Goal: Use online tool/utility: Utilize a website feature to perform a specific function

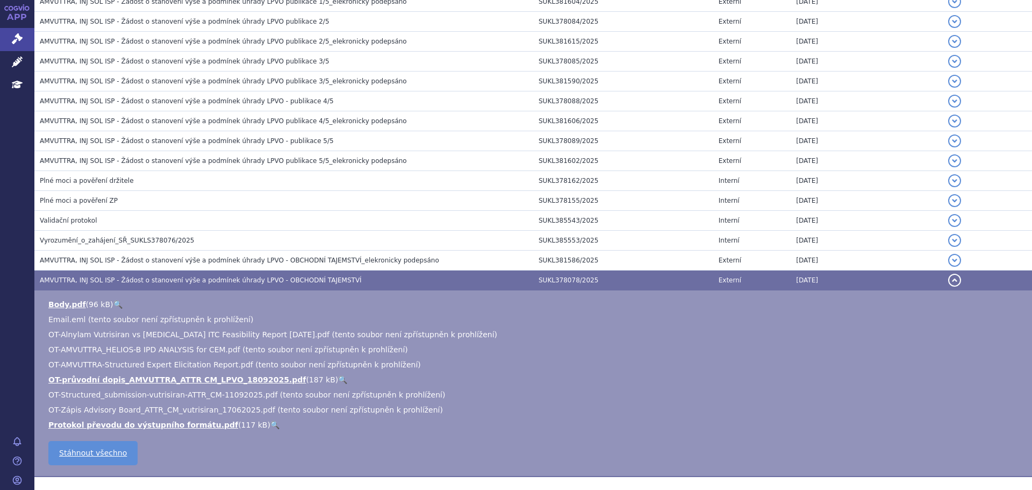
scroll to position [315, 0]
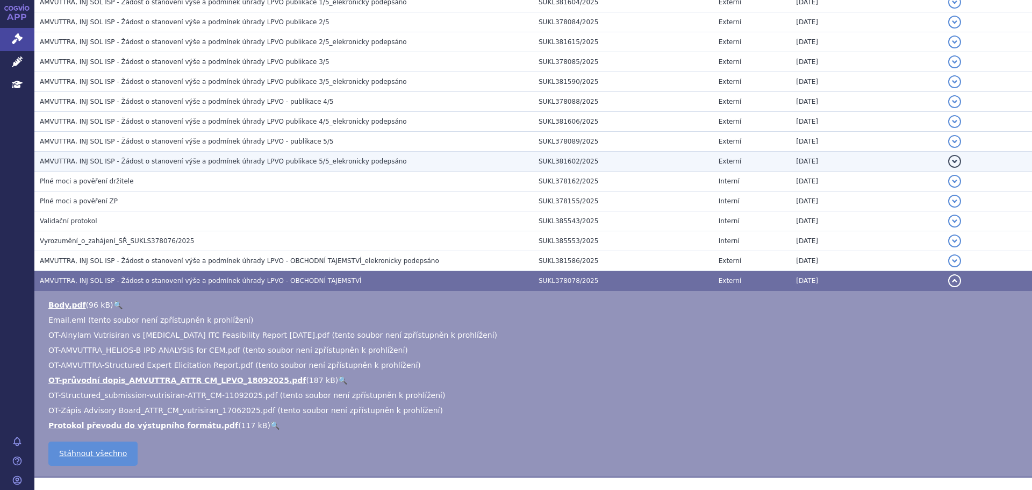
click at [200, 159] on span "AMVUTTRA, INJ SOL ISP - Žádost o stanovení výše a podmínek úhrady LPVO publikac…" at bounding box center [223, 161] width 367 height 8
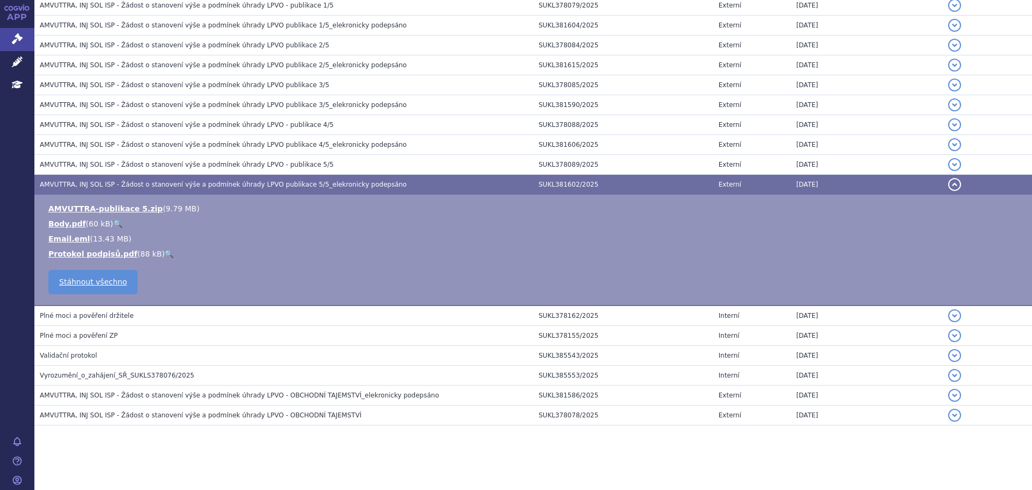
click at [113, 222] on link "🔍" at bounding box center [117, 223] width 9 height 9
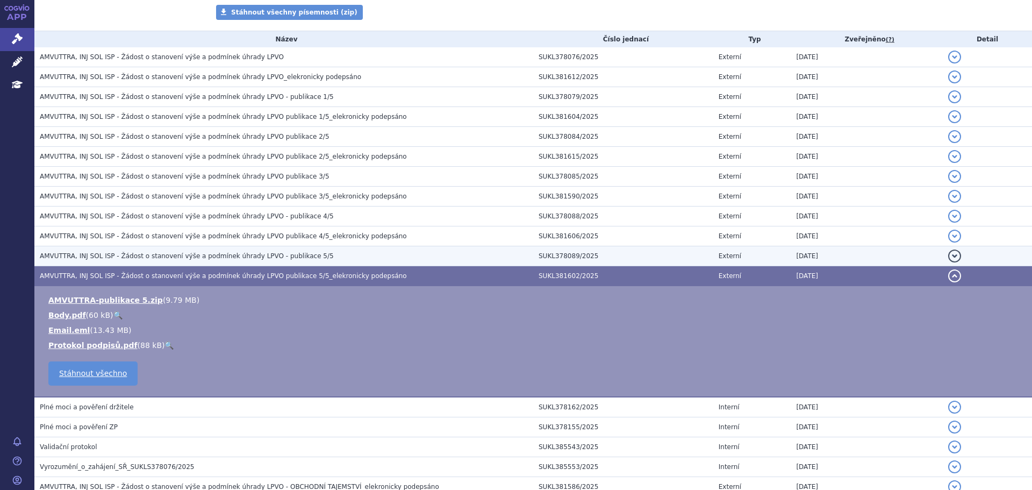
scroll to position [196, 0]
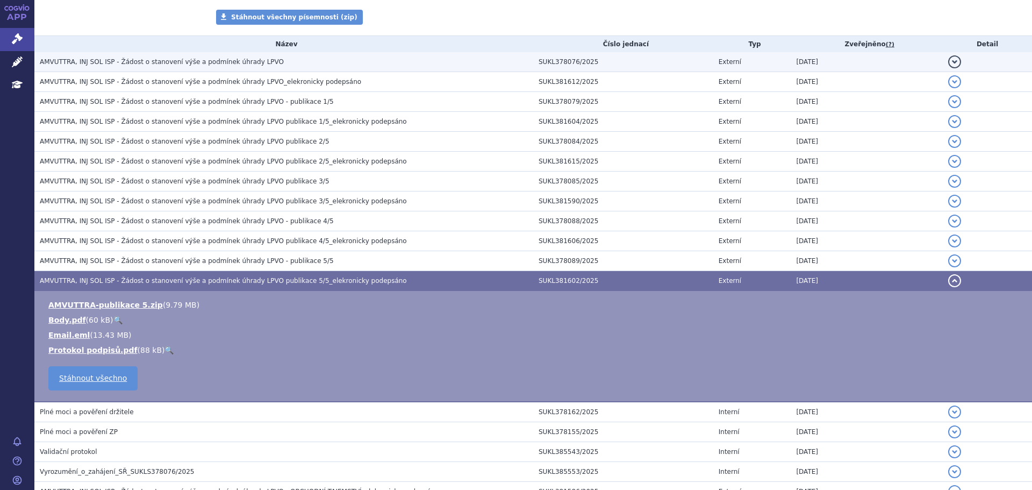
click at [202, 64] on span "AMVUTTRA, INJ SOL ISP - Žádost o stanovení výše a podmínek úhrady LPVO" at bounding box center [162, 62] width 244 height 8
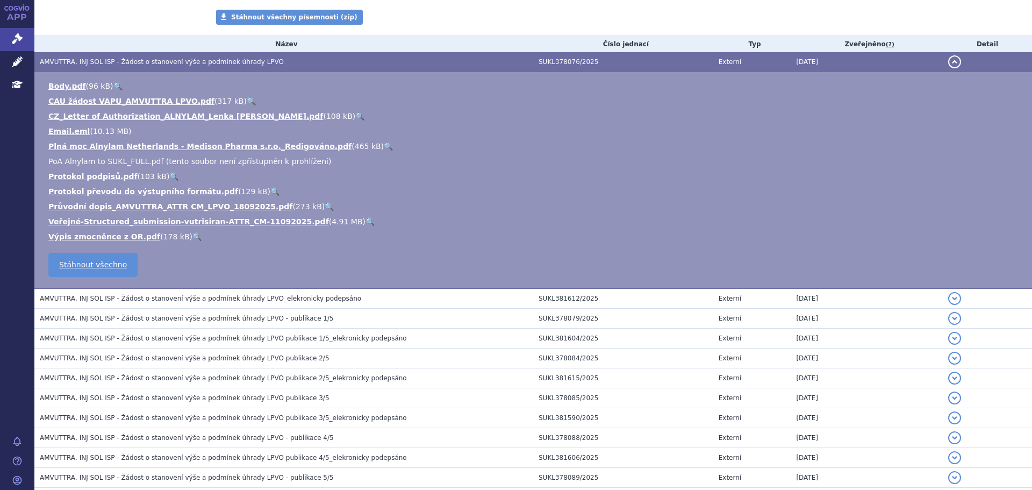
click at [325, 207] on link "🔍" at bounding box center [329, 206] width 9 height 9
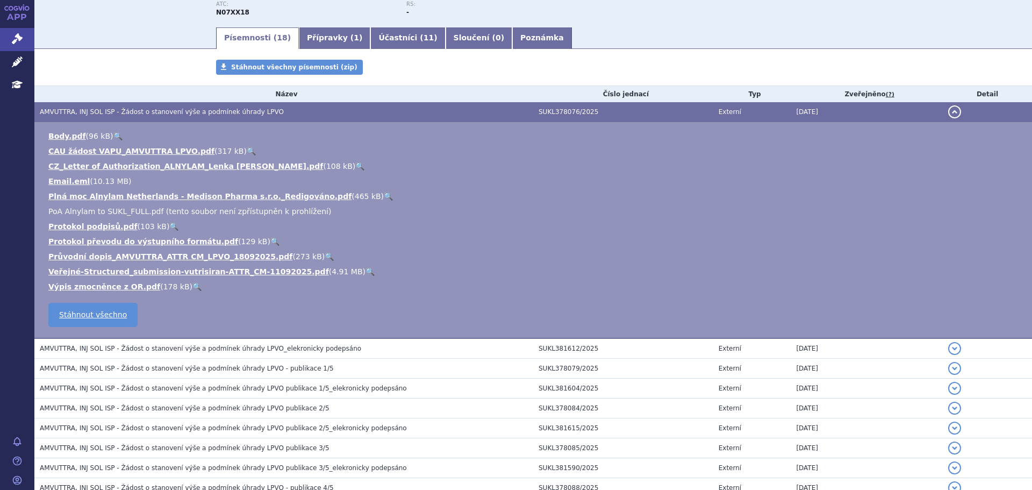
scroll to position [145, 0]
click at [247, 152] on link "🔍" at bounding box center [251, 151] width 9 height 9
click at [328, 189] on ul "Body.pdf ( 96 kB ) 🔍 CAU žádost VAPU_AMVUTTRA LPVO.pdf ( 317 kB ) 🔍 108 kB" at bounding box center [533, 211] width 976 height 161
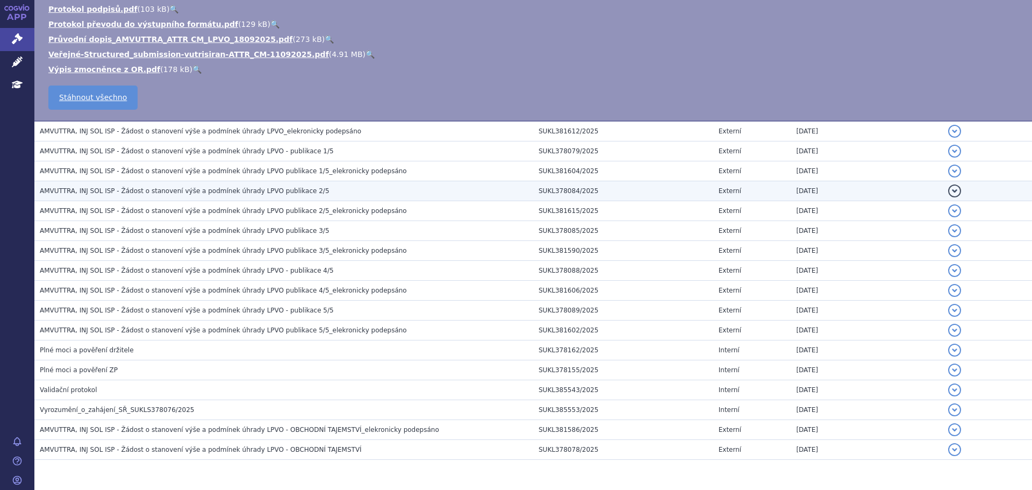
scroll to position [363, 0]
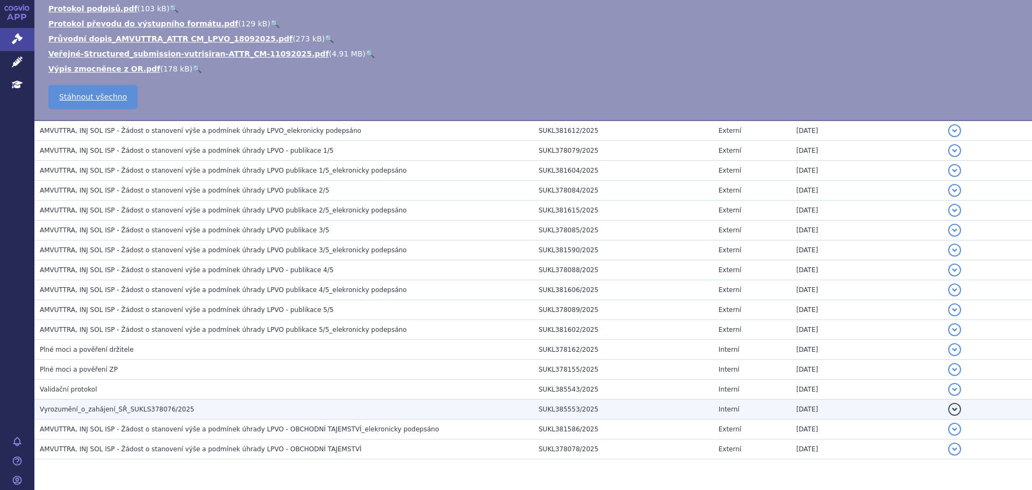
click at [250, 400] on td "Vyrozumění_o_zahájení_SŘ_SUKLS378076/2025" at bounding box center [283, 409] width 499 height 20
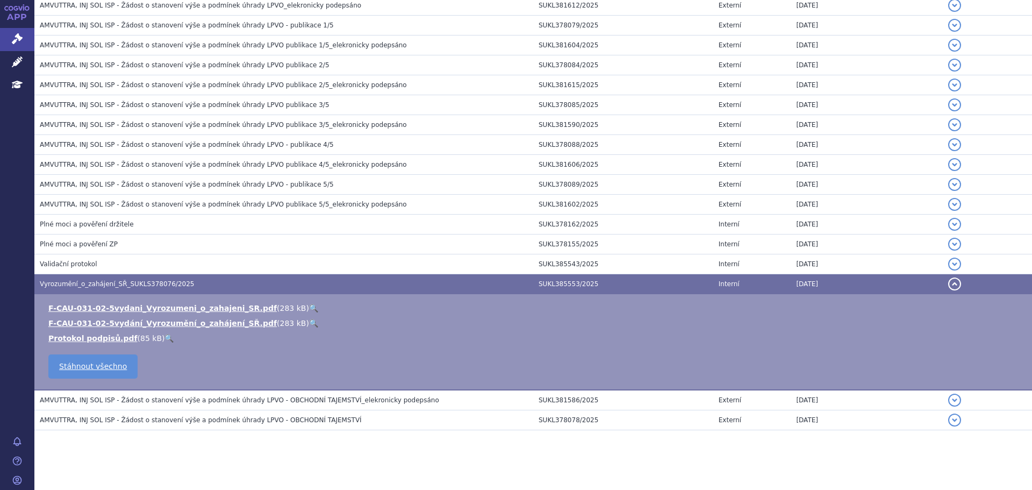
scroll to position [277, 0]
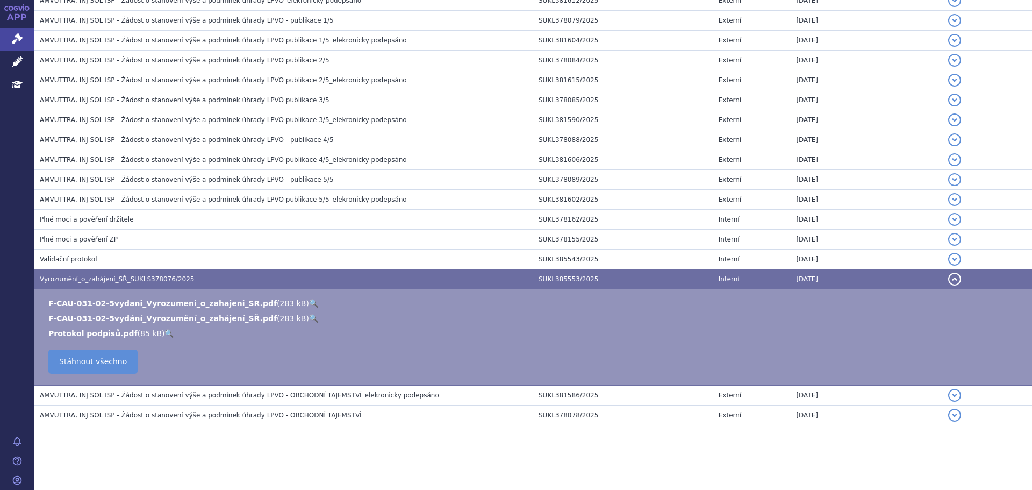
click at [309, 301] on link "🔍" at bounding box center [313, 303] width 9 height 9
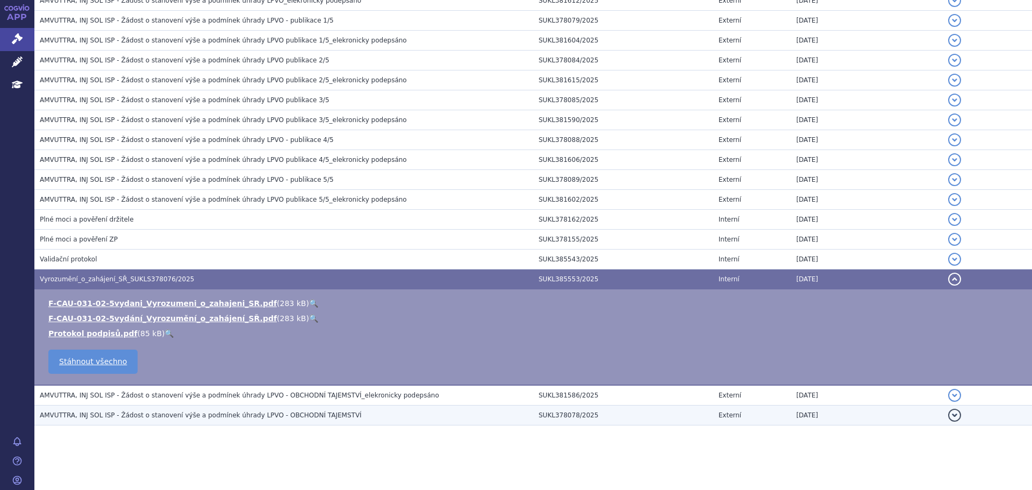
click at [240, 418] on span "AMVUTTRA, INJ SOL ISP - Žádost o stanovení výše a podmínek úhrady LPVO - OBCHOD…" at bounding box center [201, 415] width 322 height 8
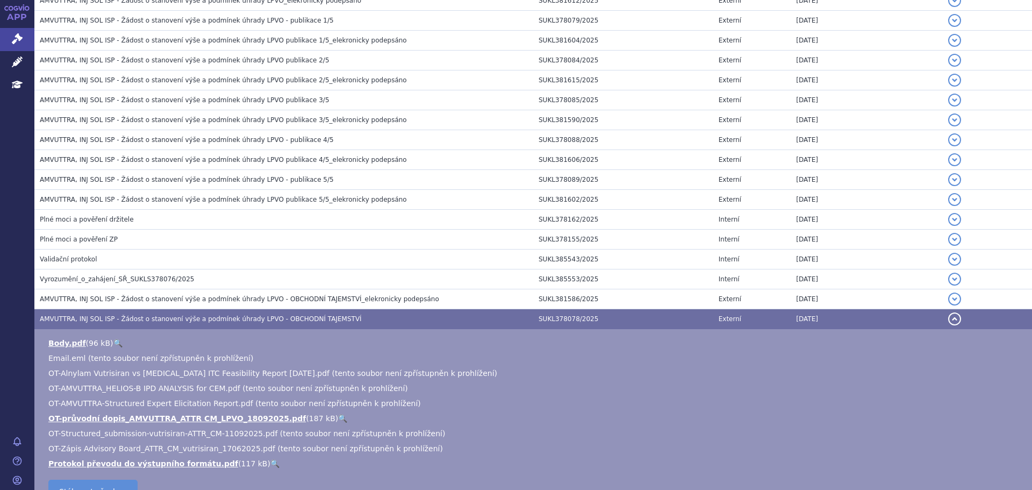
scroll to position [367, 0]
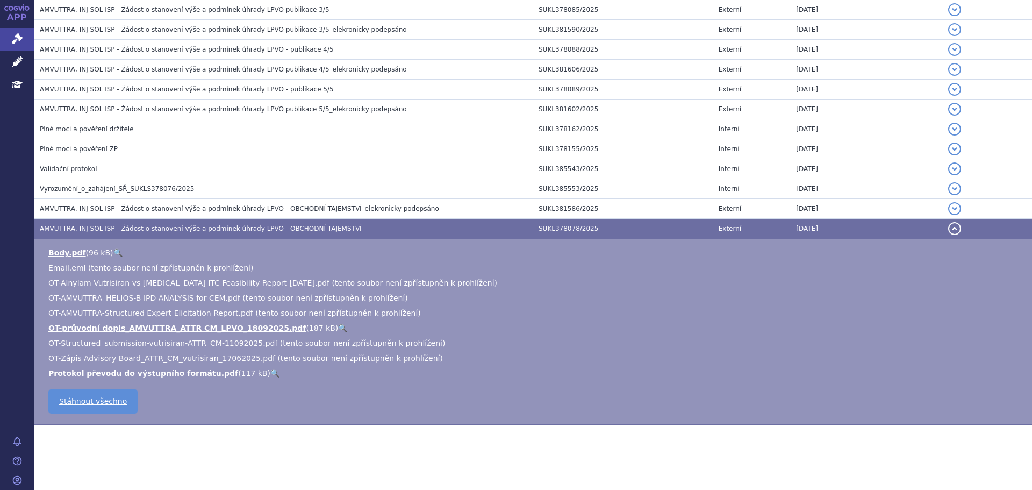
click at [270, 372] on link "🔍" at bounding box center [274, 373] width 9 height 9
click at [70, 248] on link "Body.pdf" at bounding box center [67, 252] width 38 height 9
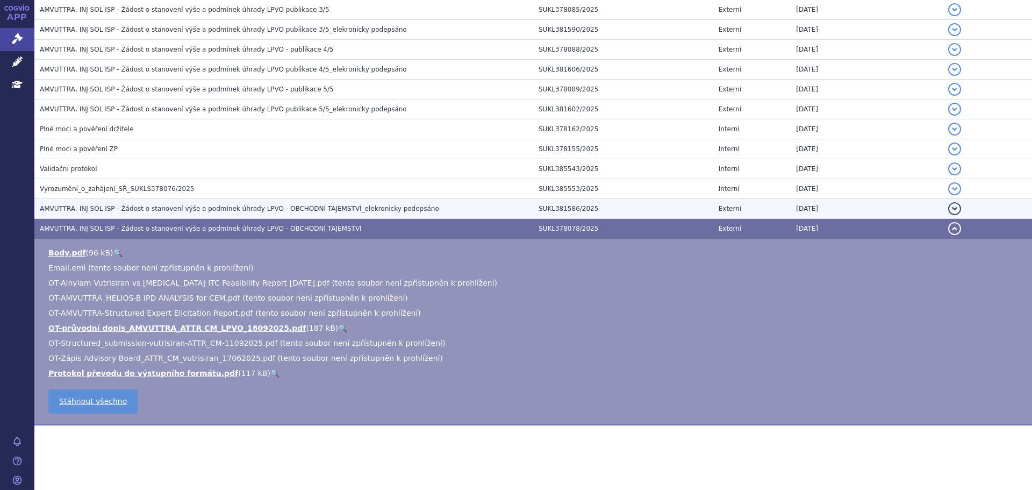
click at [285, 201] on td "AMVUTTRA, INJ SOL ISP - Žádost o stanovení výše a podmínek úhrady LPVO - OBCHOD…" at bounding box center [283, 209] width 499 height 20
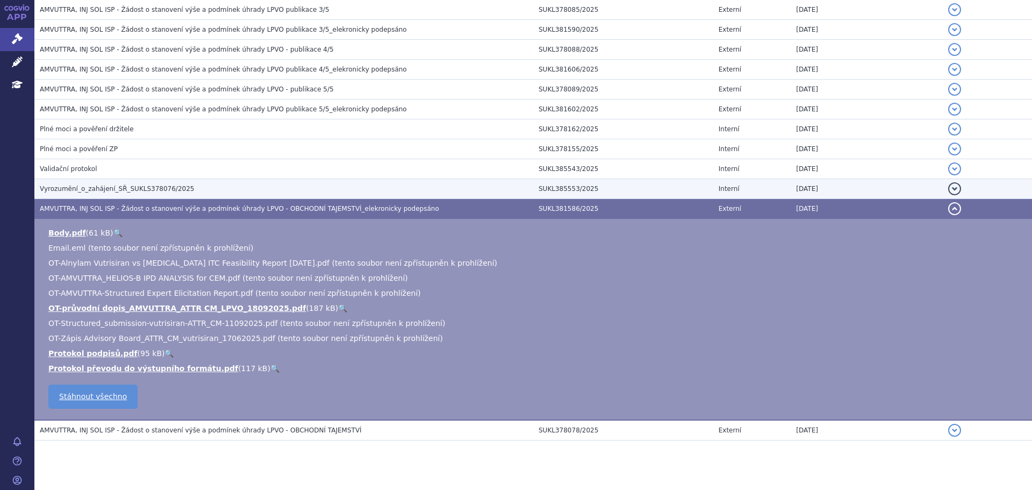
click at [245, 182] on td "Vyrozumění_o_zahájení_SŘ_SUKLS378076/2025" at bounding box center [283, 189] width 499 height 20
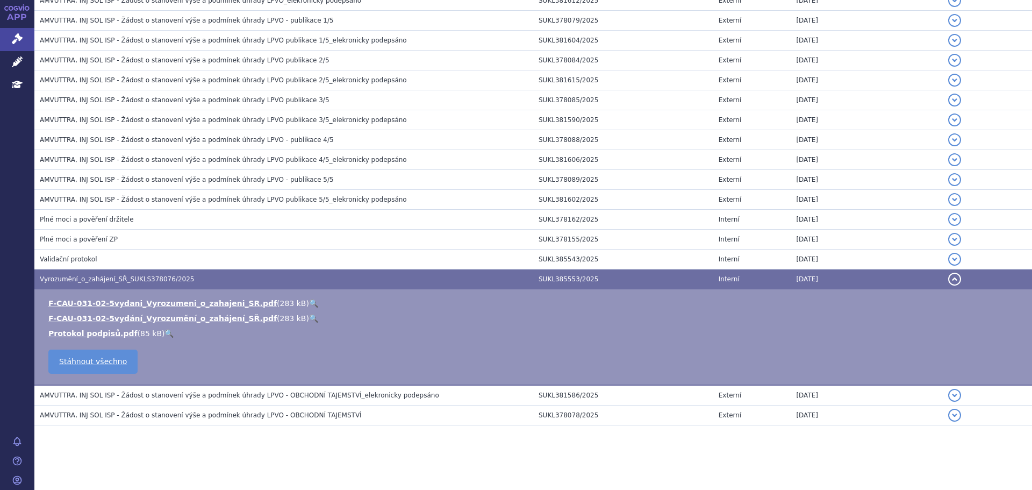
scroll to position [277, 0]
click at [309, 300] on link "🔍" at bounding box center [313, 303] width 9 height 9
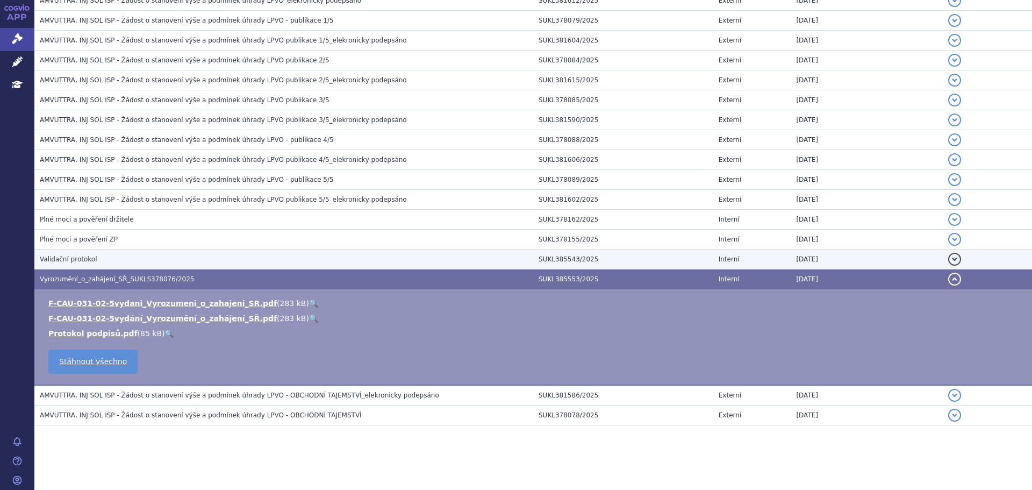
click at [134, 254] on h3 "Validační protokol" at bounding box center [286, 259] width 493 height 11
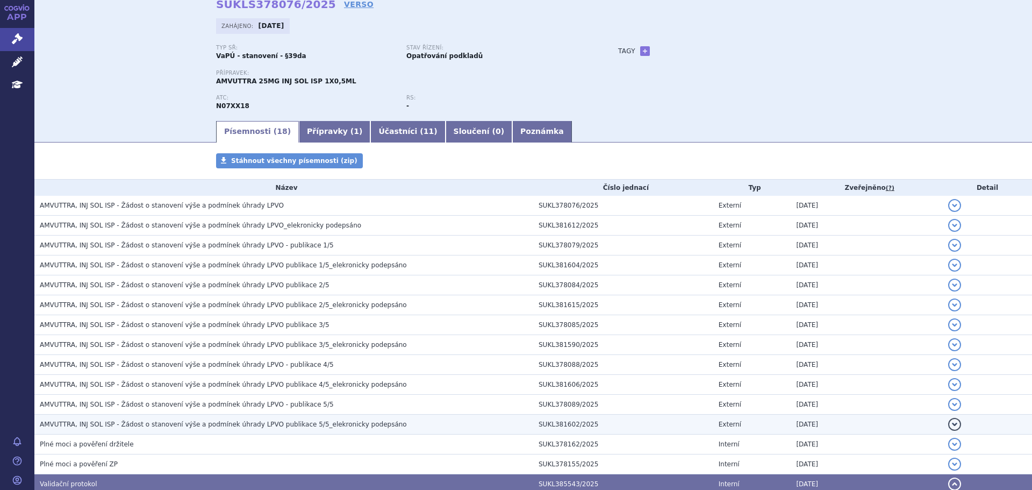
scroll to position [51, 0]
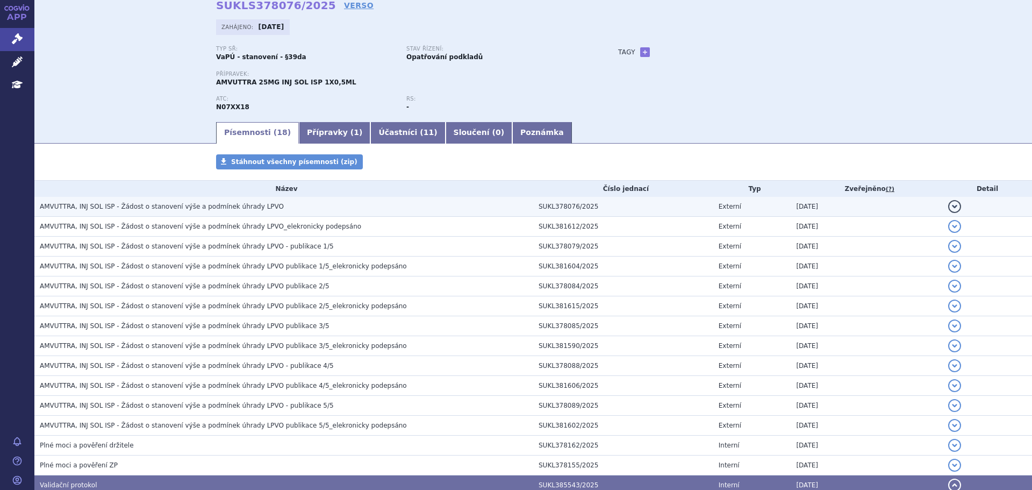
click at [173, 206] on span "AMVUTTRA, INJ SOL ISP - Žádost o stanovení výše a podmínek úhrady LPVO" at bounding box center [162, 207] width 244 height 8
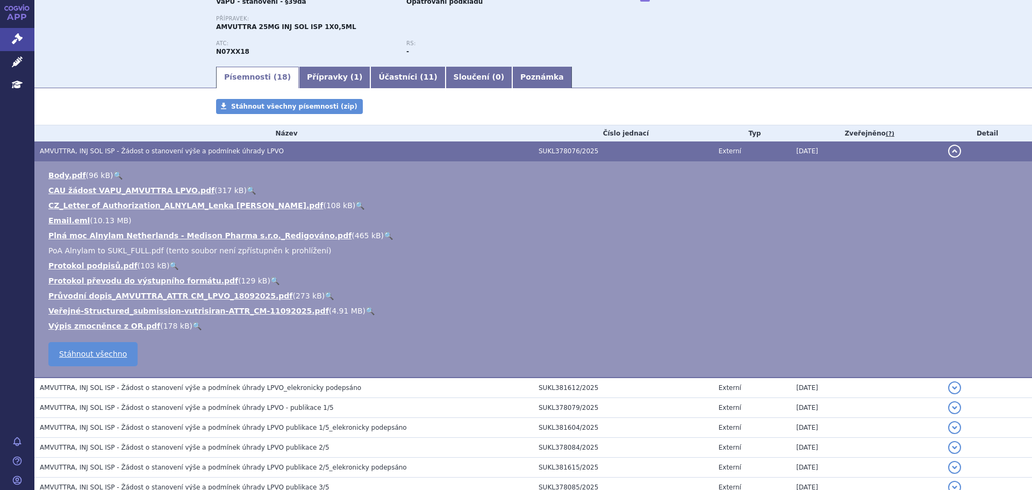
scroll to position [107, 0]
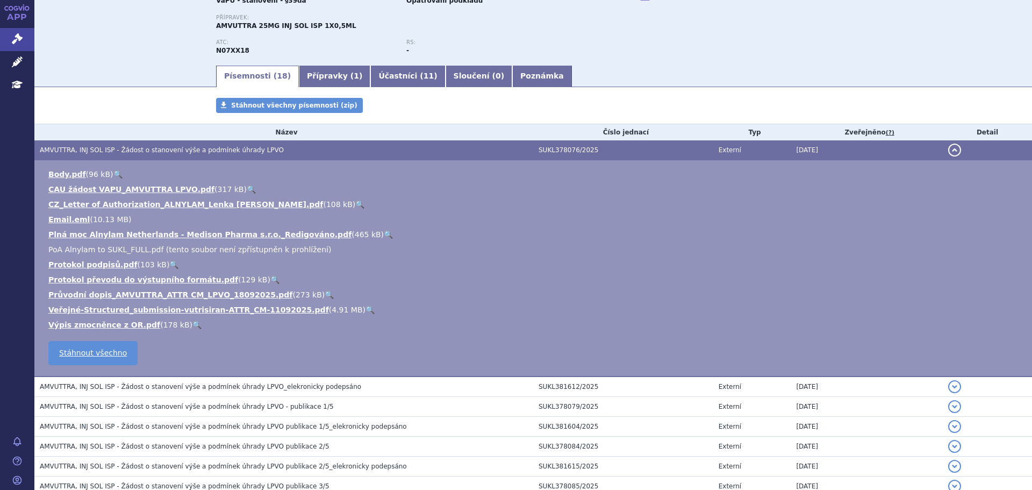
click at [355, 203] on link "🔍" at bounding box center [359, 204] width 9 height 9
click at [325, 292] on link "🔍" at bounding box center [329, 294] width 9 height 9
click at [365, 308] on link "🔍" at bounding box center [369, 309] width 9 height 9
click at [270, 278] on link "🔍" at bounding box center [274, 279] width 9 height 9
click at [325, 292] on link "🔍" at bounding box center [329, 294] width 9 height 9
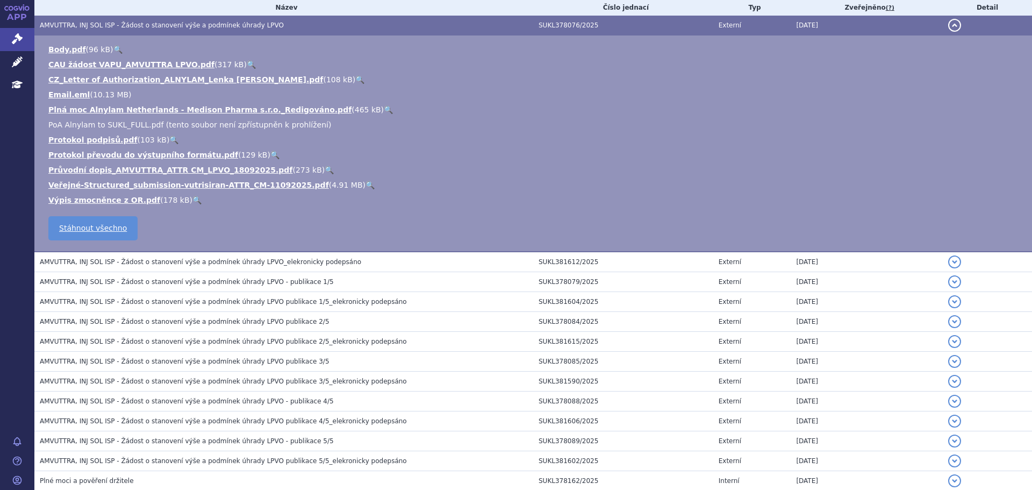
scroll to position [243, 0]
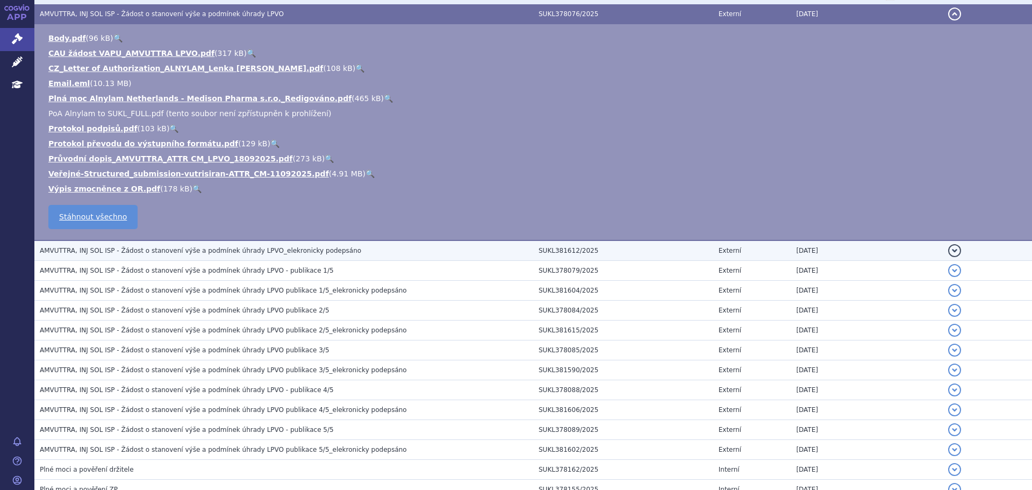
click at [252, 250] on span "AMVUTTRA, INJ SOL ISP - Žádost o stanovení výše a podmínek úhrady LPVO_elekroni…" at bounding box center [200, 251] width 321 height 8
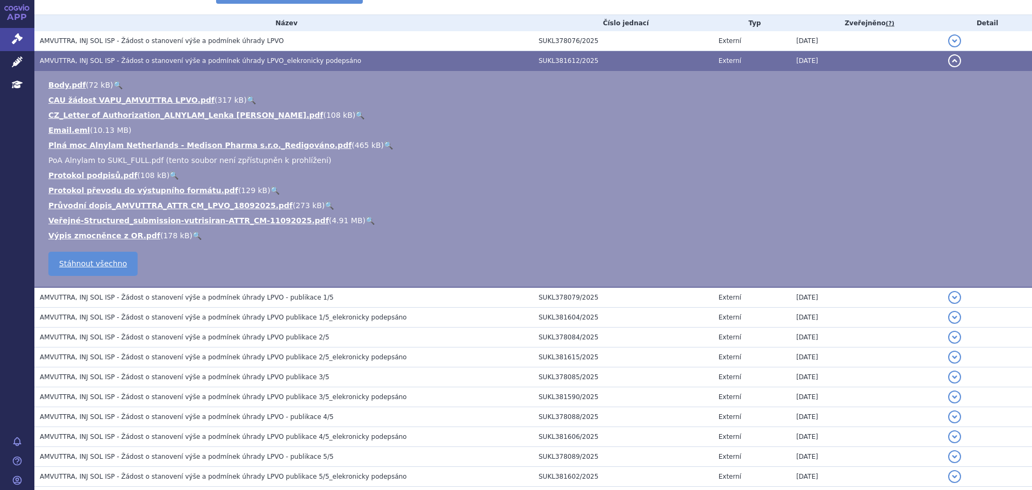
scroll to position [214, 0]
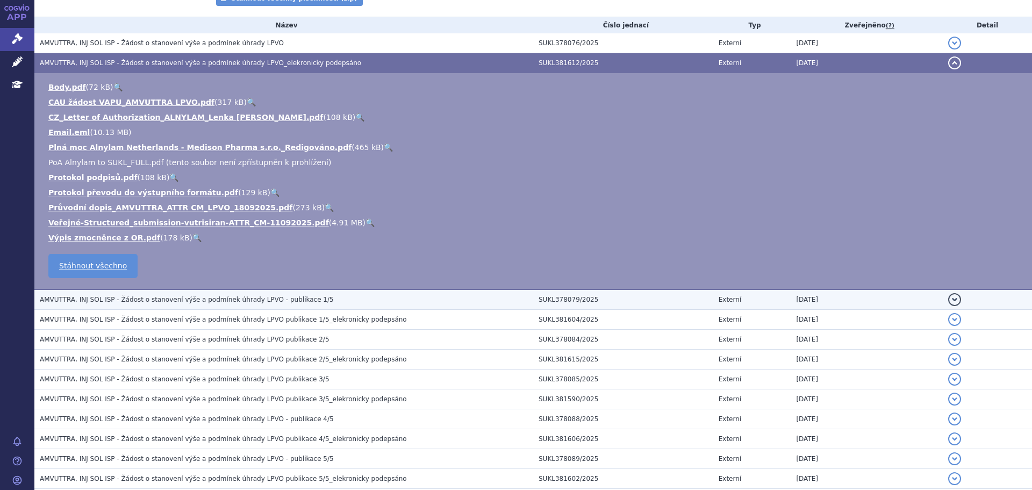
click at [248, 302] on span "AMVUTTRA, INJ SOL ISP - Žádost o stanovení výše a podmínek úhrady LPVO - publik…" at bounding box center [187, 300] width 294 height 8
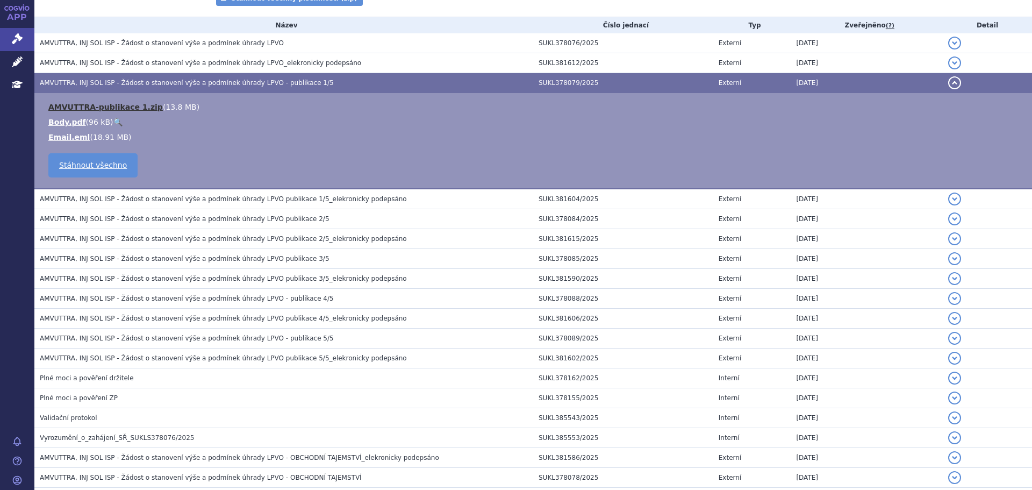
click at [131, 109] on link "AMVUTTRA-publikace 1.zip" at bounding box center [105, 107] width 114 height 9
click at [106, 119] on li "Body.pdf ( 96 kB ) 🔍" at bounding box center [534, 122] width 973 height 11
click at [114, 120] on link "🔍" at bounding box center [117, 122] width 9 height 9
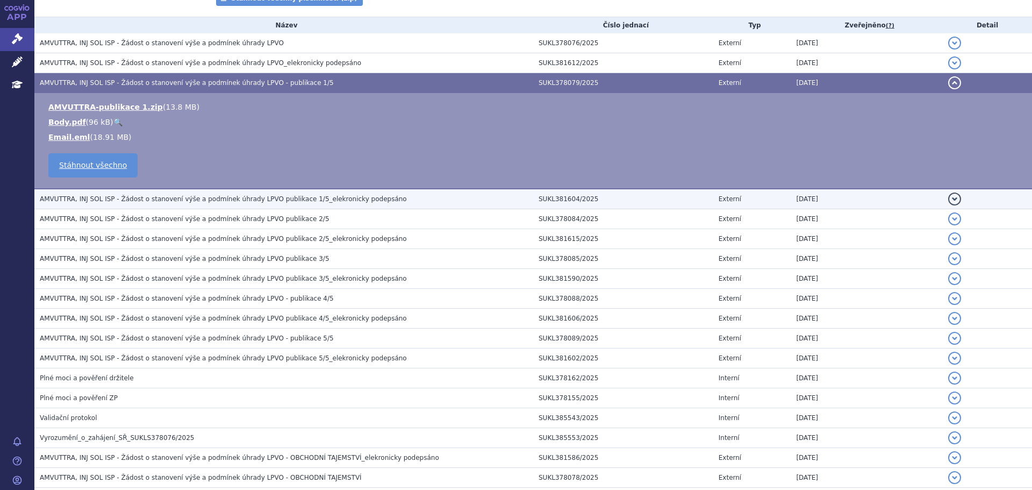
click at [143, 199] on span "AMVUTTRA, INJ SOL ISP - Žádost o stanovení výše a podmínek úhrady LPVO publikac…" at bounding box center [223, 199] width 367 height 8
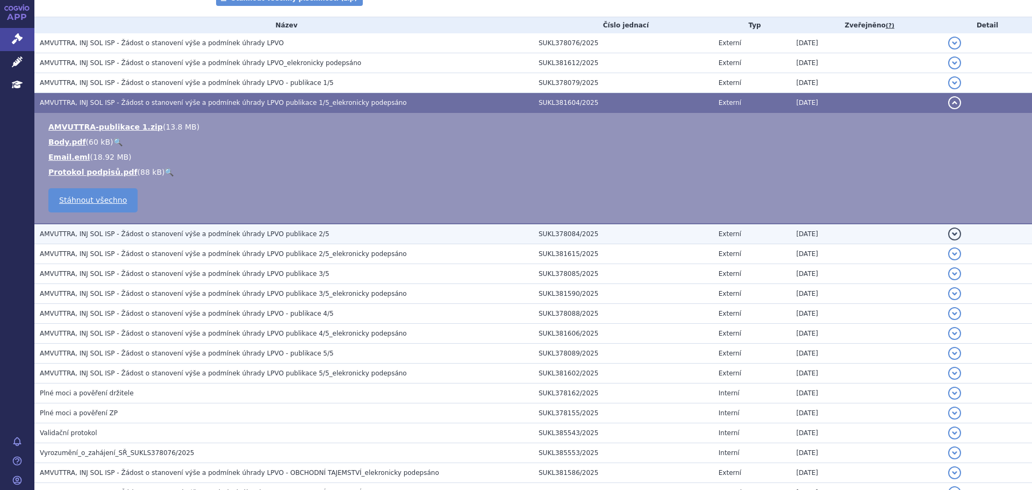
click at [156, 232] on span "AMVUTTRA, INJ SOL ISP - Žádost o stanovení výše a podmínek úhrady LPVO publikac…" at bounding box center [185, 234] width 290 height 8
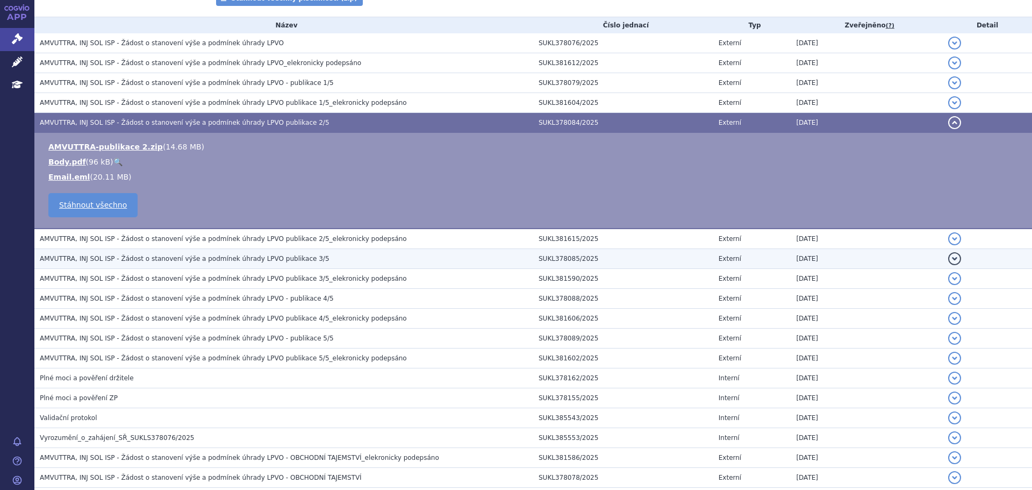
click at [154, 252] on td "AMVUTTRA, INJ SOL ISP - Žádost o stanovení výše a podmínek úhrady LPVO publikac…" at bounding box center [283, 259] width 499 height 20
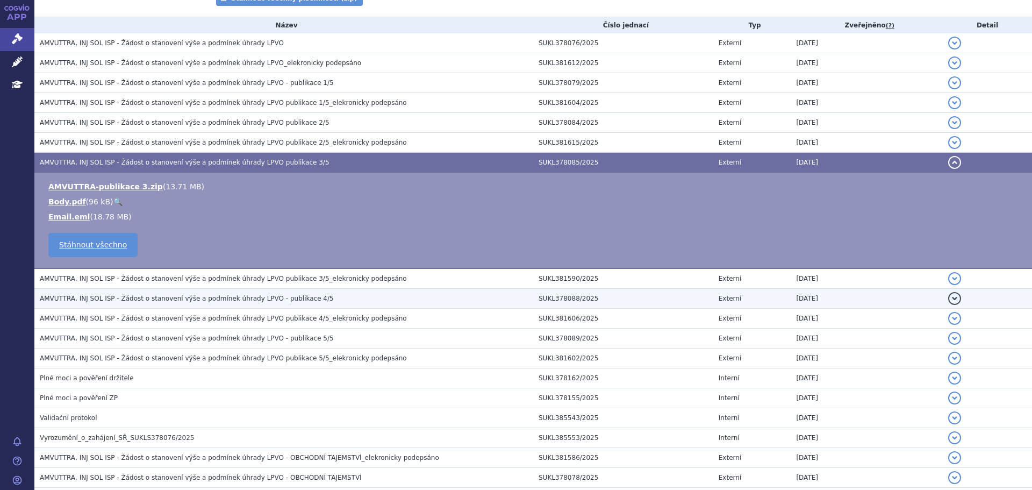
click at [168, 301] on span "AMVUTTRA, INJ SOL ISP - Žádost o stanovení výše a podmínek úhrady LPVO - publik…" at bounding box center [187, 298] width 294 height 8
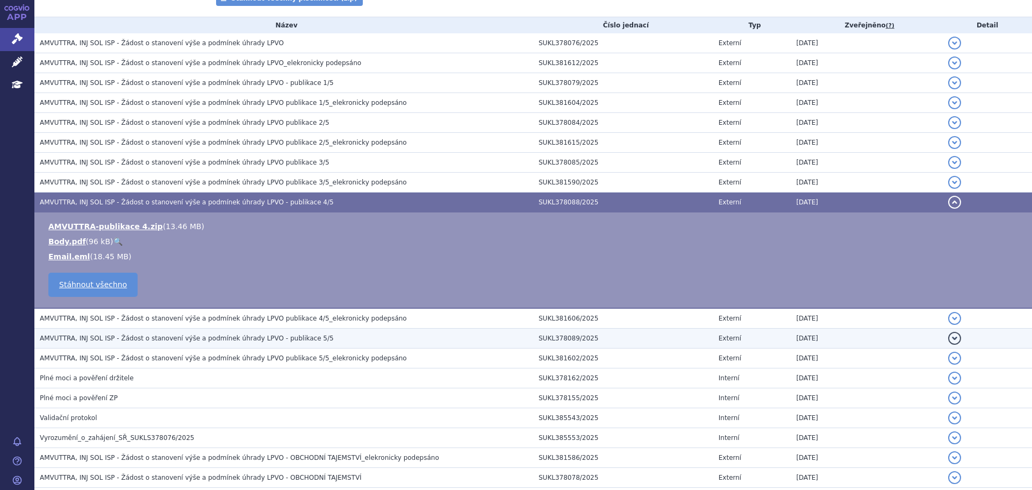
click at [179, 340] on span "AMVUTTRA, INJ SOL ISP - Žádost o stanovení výše a podmínek úhrady LPVO - publik…" at bounding box center [187, 338] width 294 height 8
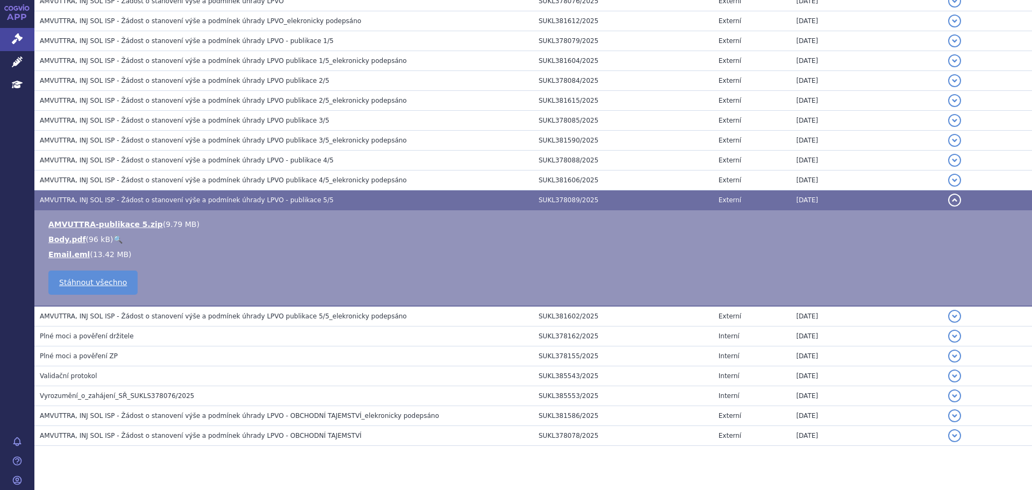
scroll to position [257, 0]
click at [179, 321] on td "AMVUTTRA, INJ SOL ISP - Žádost o stanovení výše a podmínek úhrady LPVO publikac…" at bounding box center [283, 315] width 499 height 20
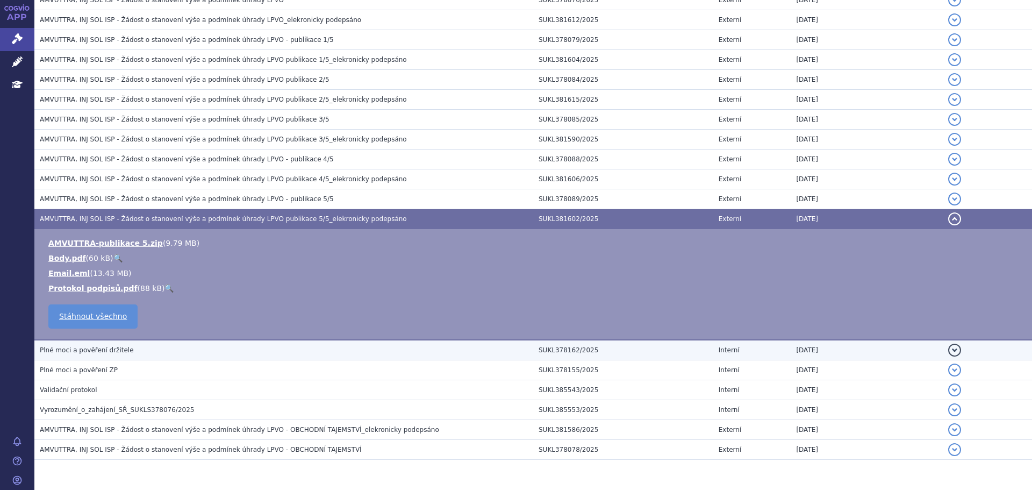
click at [164, 350] on h3 "Plné moci a pověření držitele" at bounding box center [286, 349] width 493 height 11
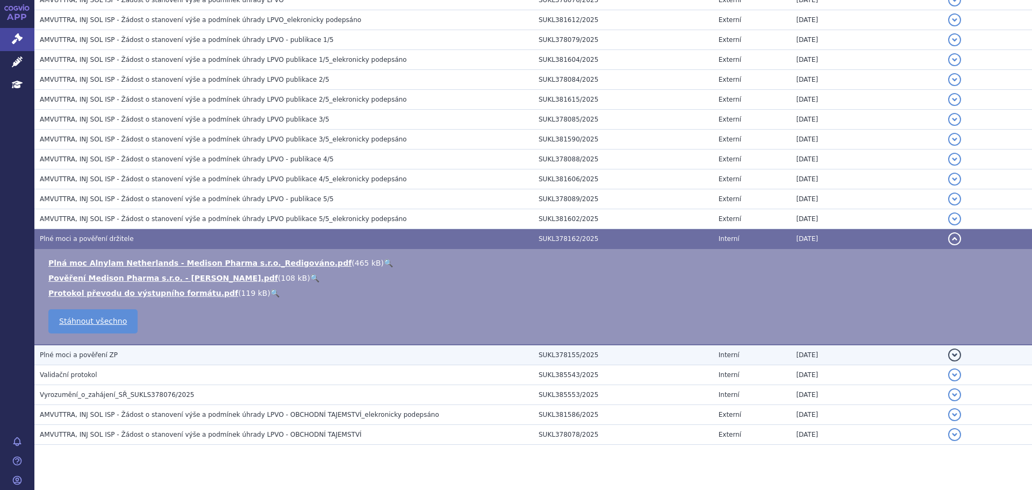
click at [128, 360] on h3 "Plné moci a pověření ZP" at bounding box center [286, 354] width 493 height 11
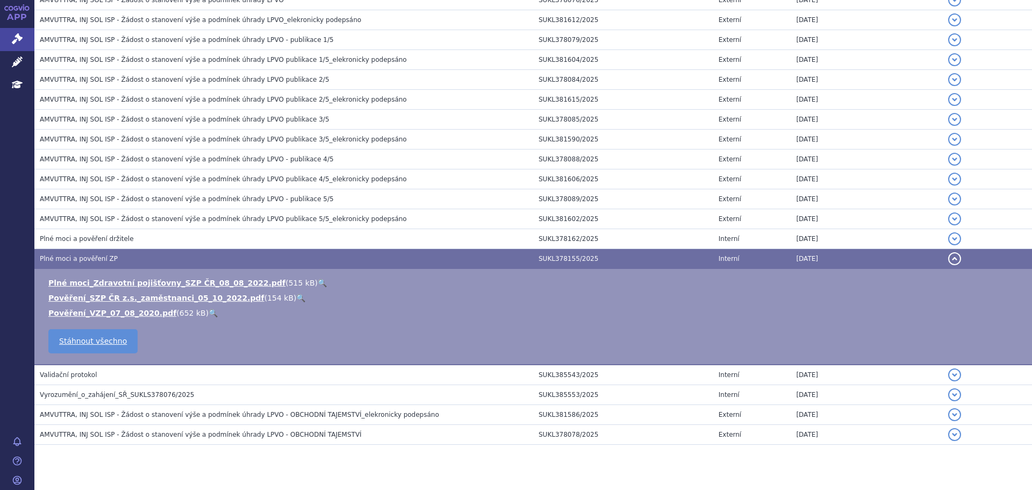
click at [128, 360] on td "Plné moci_Zdravotní pojišťovny_SZP ČR_08_08_2022.pdf ( 515 kB ) 🔍 Pověření_SZP …" at bounding box center [532, 317] width 997 height 96
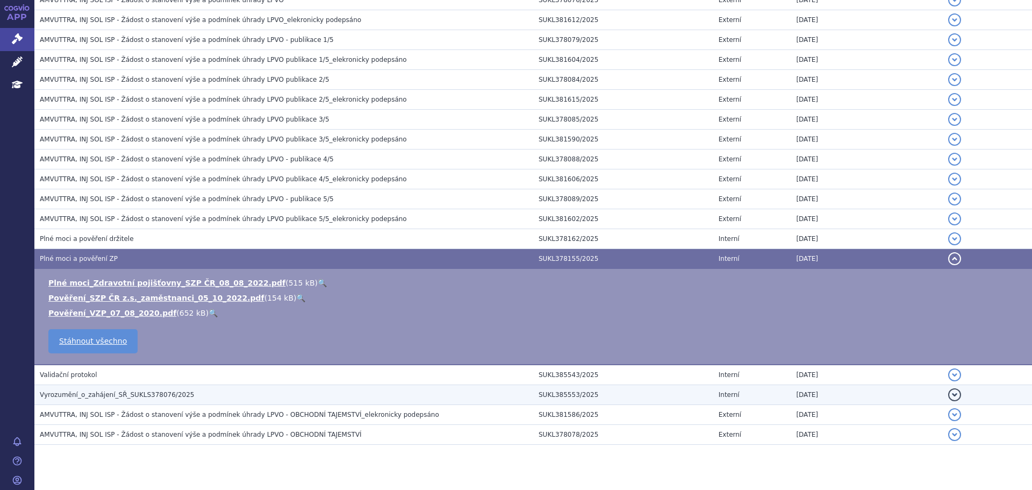
click at [167, 403] on td "Vyrozumění_o_zahájení_SŘ_SUKLS378076/2025" at bounding box center [283, 395] width 499 height 20
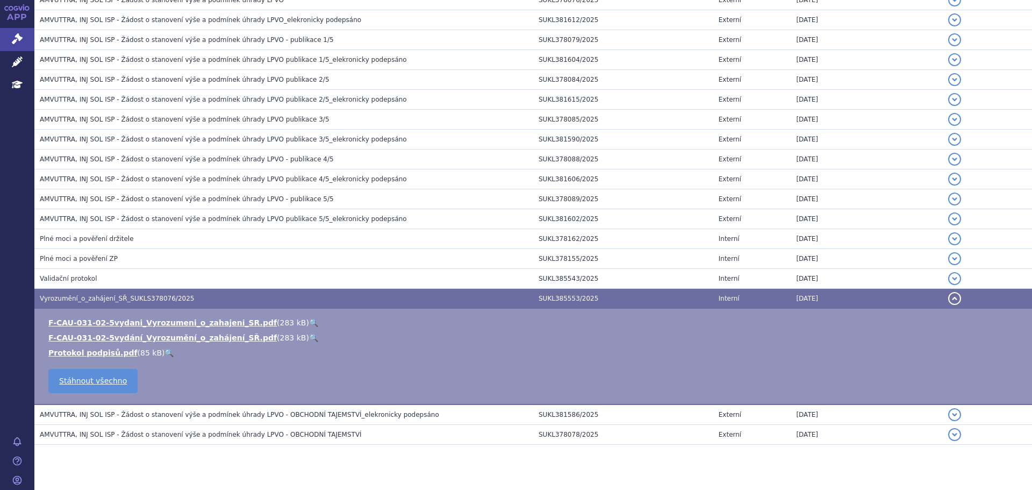
click at [309, 318] on link "🔍" at bounding box center [313, 322] width 9 height 9
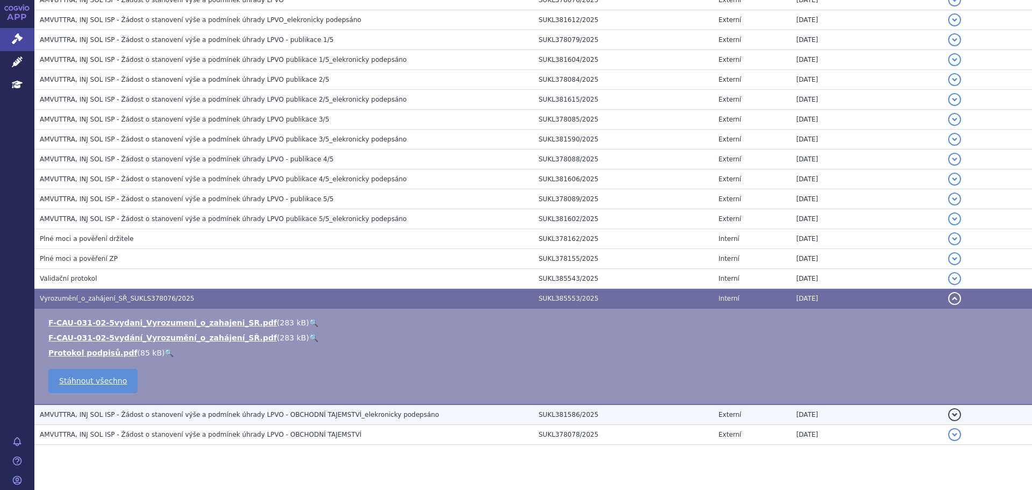
click at [168, 411] on span "AMVUTTRA, INJ SOL ISP - Žádost o stanovení výše a podmínek úhrady LPVO - OBCHOD…" at bounding box center [239, 415] width 399 height 8
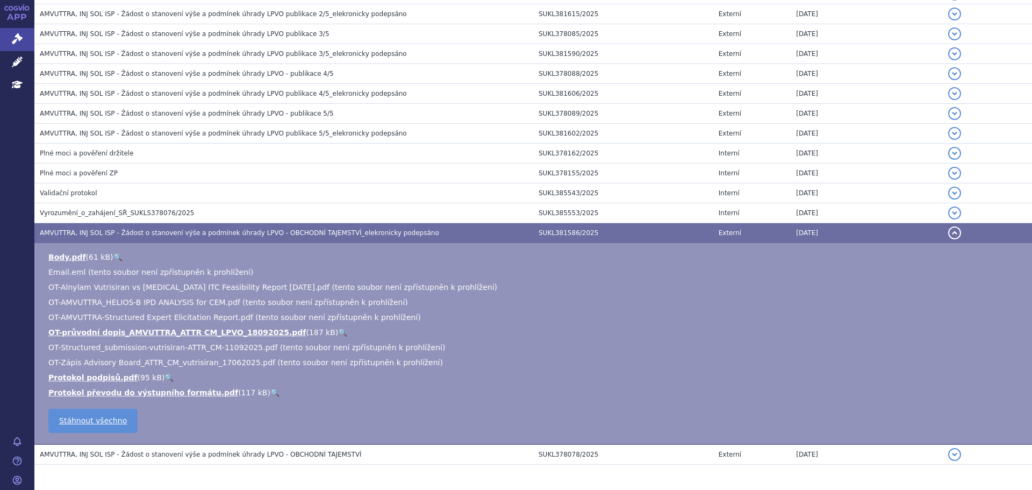
scroll to position [352, 0]
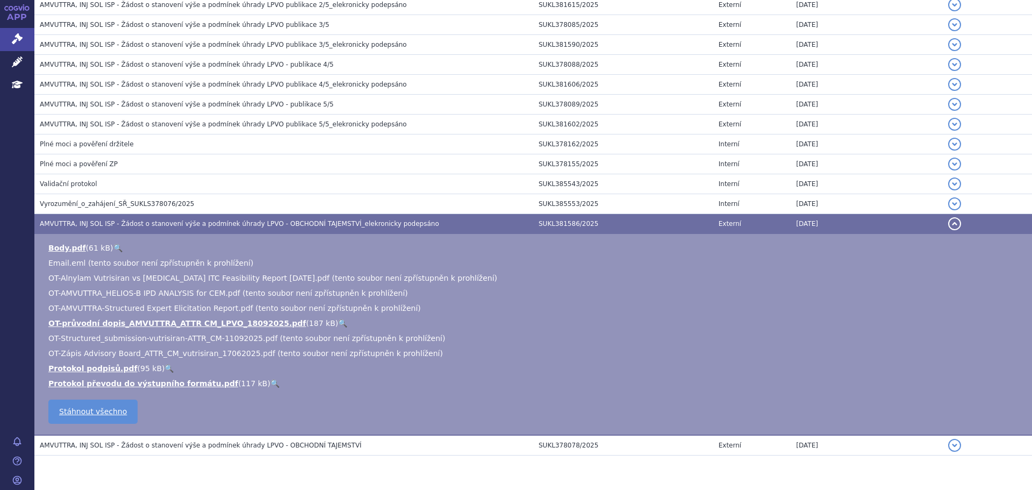
click at [337, 468] on div "Písemnosti Stáhnout všechny písemnosti (zip) Název Číslo jednací Typ Zveřejněno…" at bounding box center [532, 164] width 997 height 623
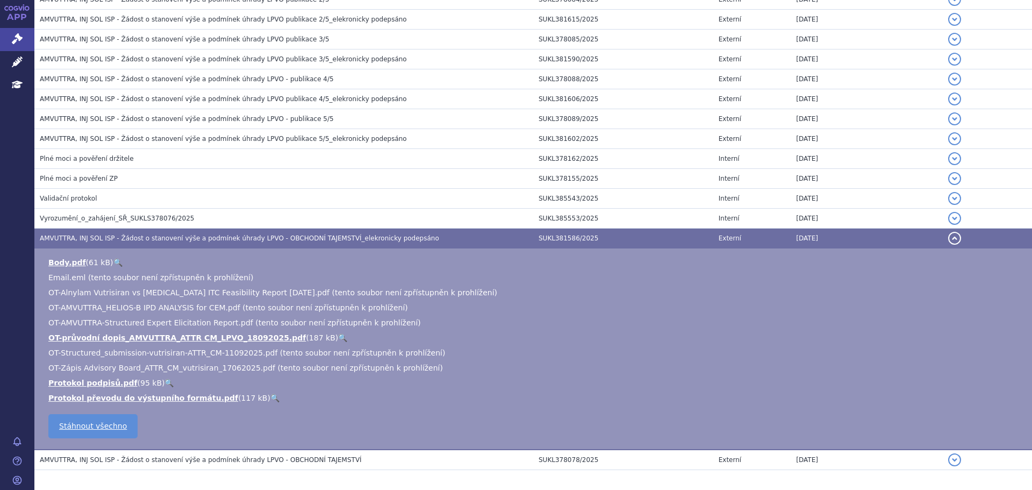
scroll to position [338, 0]
click at [115, 262] on link "🔍" at bounding box center [117, 261] width 9 height 9
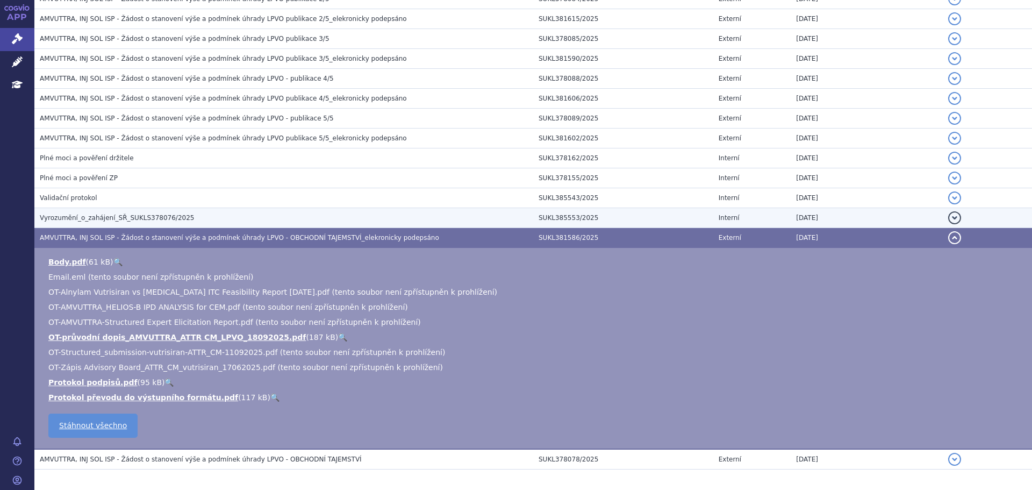
click at [308, 212] on td "Vyrozumění_o_zahájení_SŘ_SUKLS378076/2025" at bounding box center [283, 218] width 499 height 20
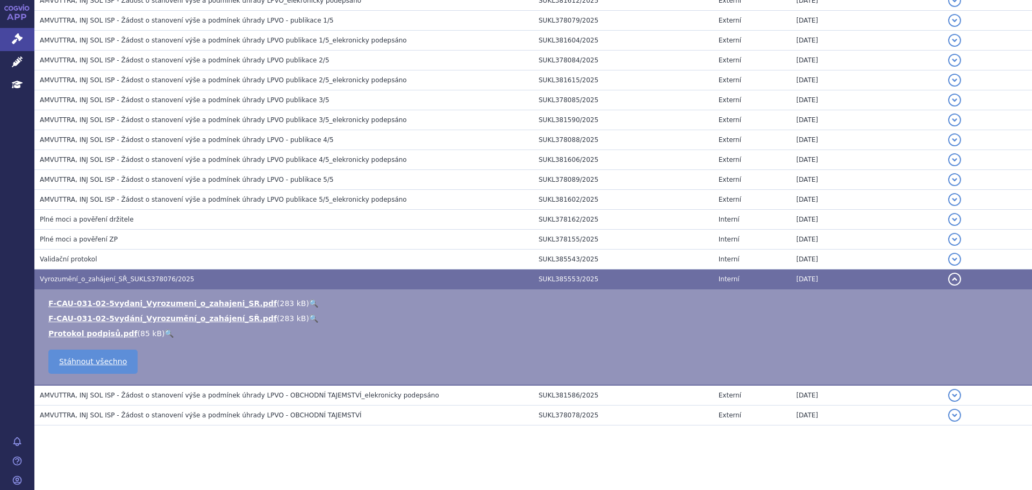
scroll to position [277, 0]
click at [309, 301] on link "🔍" at bounding box center [313, 303] width 9 height 9
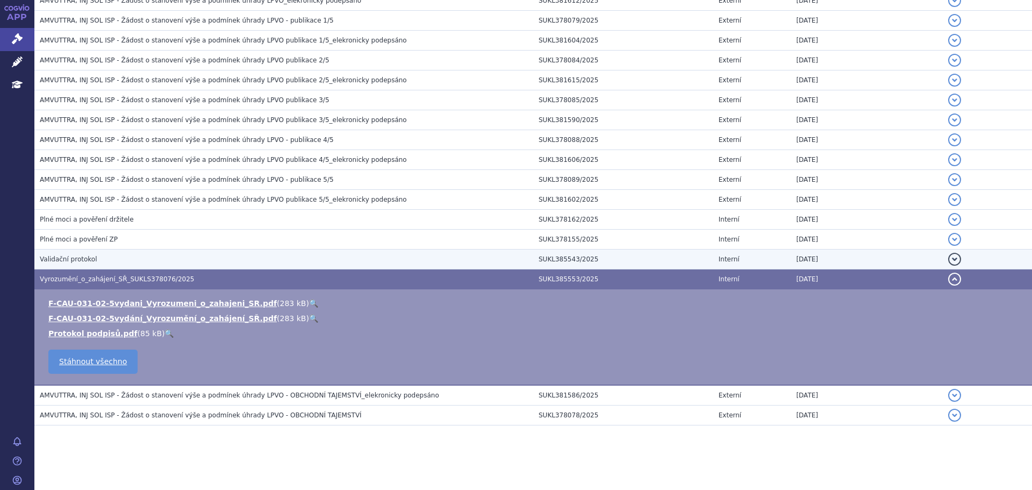
click at [91, 257] on h3 "Validační protokol" at bounding box center [286, 259] width 493 height 11
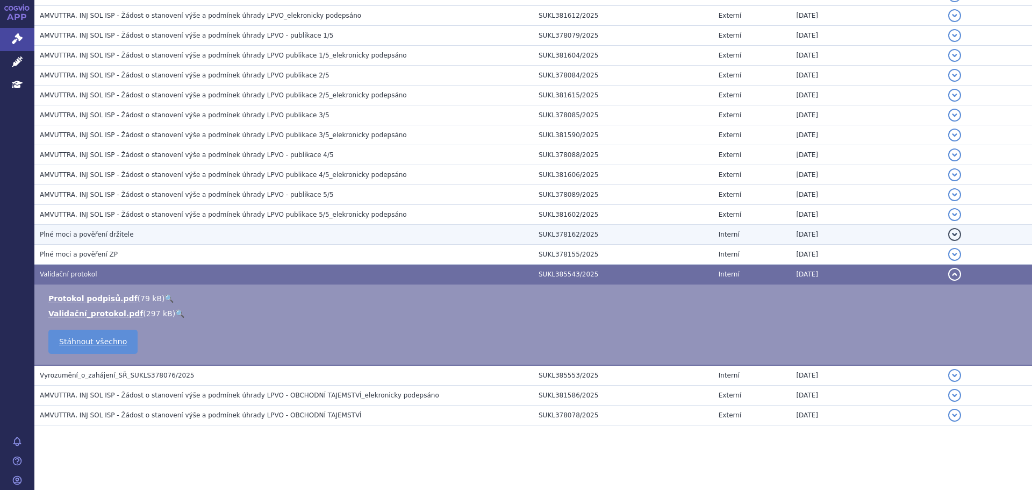
click at [90, 243] on td "Plné moci a pověření držitele" at bounding box center [283, 235] width 499 height 20
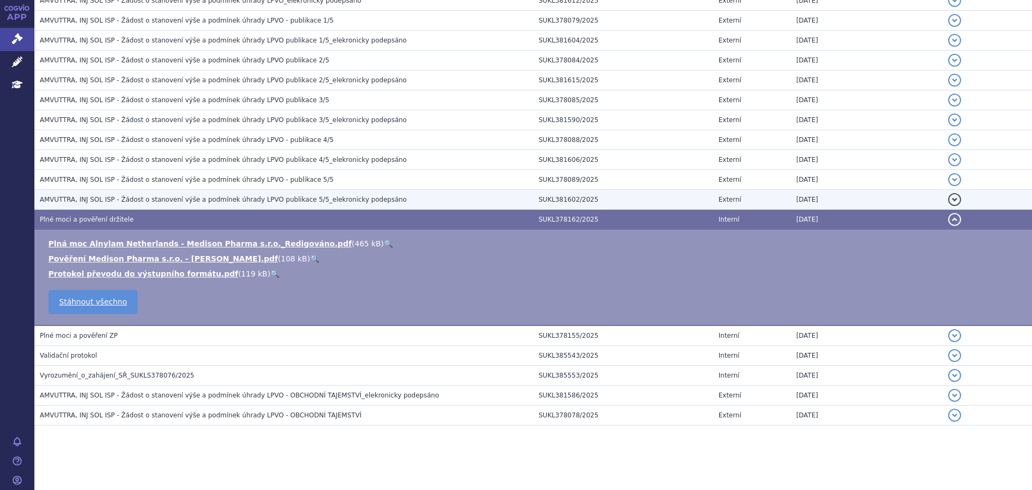
click at [109, 199] on span "AMVUTTRA, INJ SOL ISP - Žádost o stanovení výše a podmínek úhrady LPVO publikac…" at bounding box center [223, 200] width 367 height 8
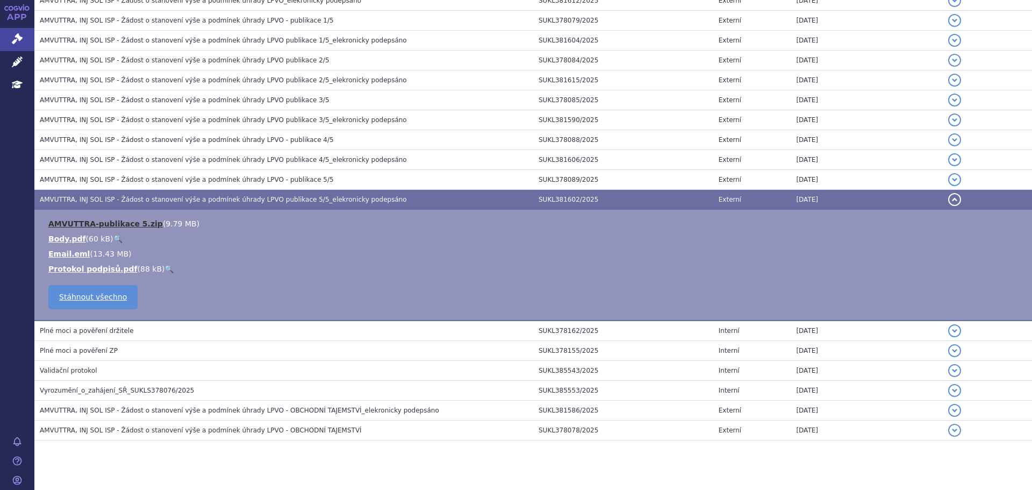
click at [130, 222] on link "AMVUTTRA-publikace 5.zip" at bounding box center [105, 223] width 114 height 9
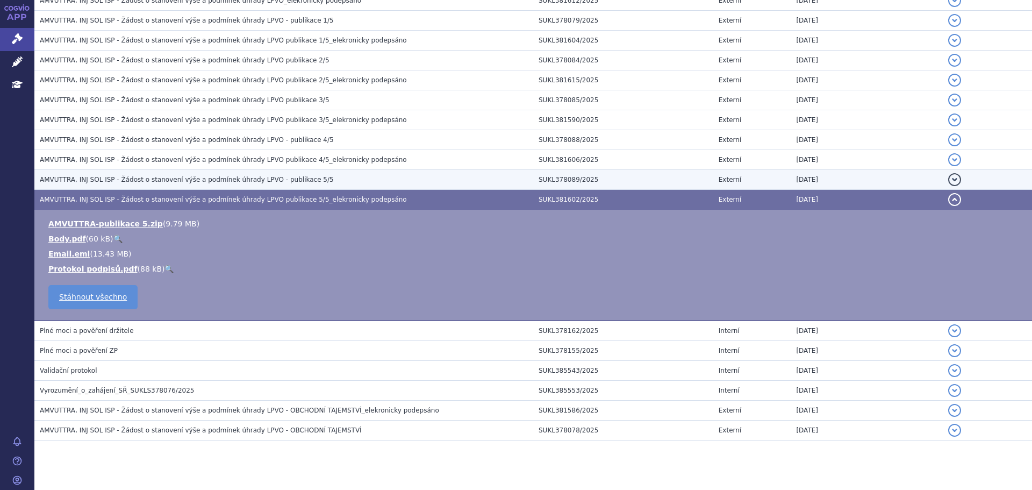
click at [140, 185] on h3 "AMVUTTRA, INJ SOL ISP - Žádost o stanovení výše a podmínek úhrady LPVO - publik…" at bounding box center [286, 179] width 493 height 11
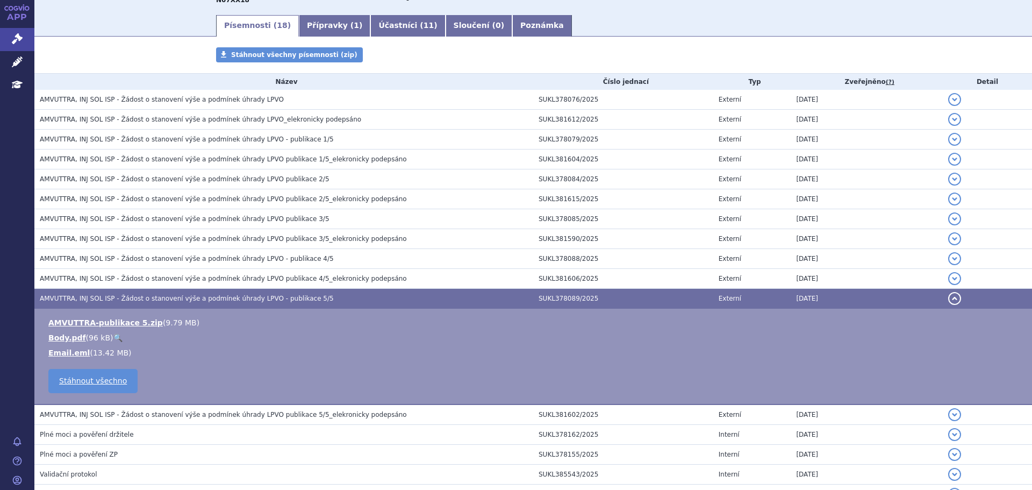
scroll to position [157, 0]
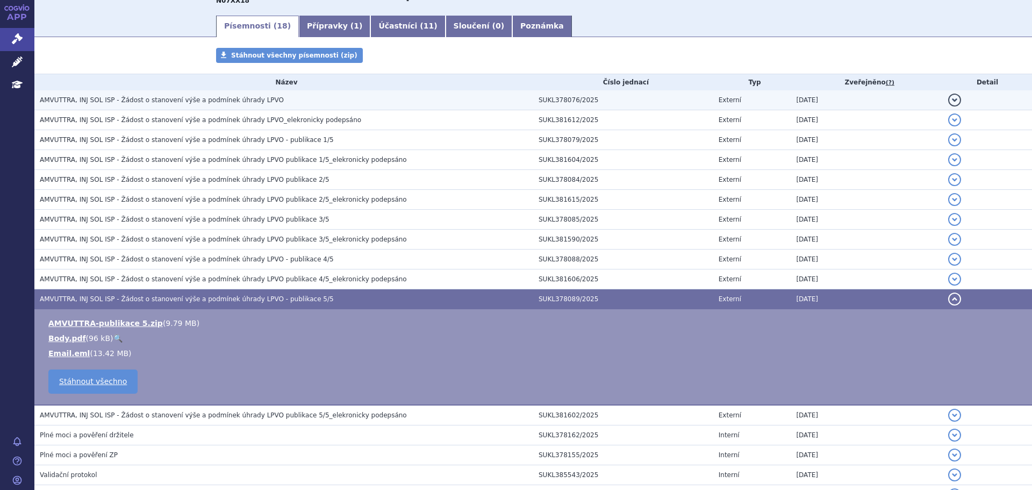
click at [175, 104] on span "AMVUTTRA, INJ SOL ISP - Žádost o stanovení výše a podmínek úhrady LPVO" at bounding box center [162, 100] width 244 height 8
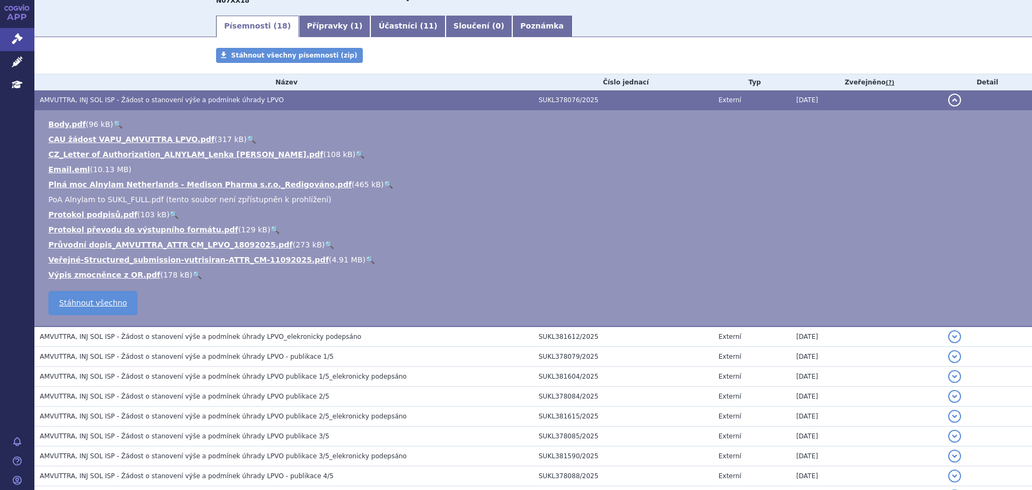
click at [247, 140] on link "🔍" at bounding box center [251, 139] width 9 height 9
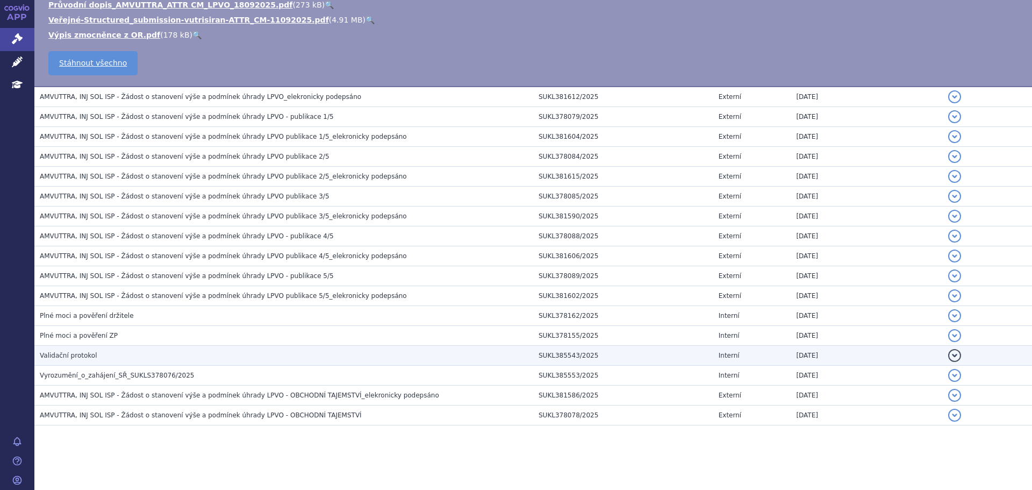
click at [85, 350] on h3 "Validační protokol" at bounding box center [286, 355] width 493 height 11
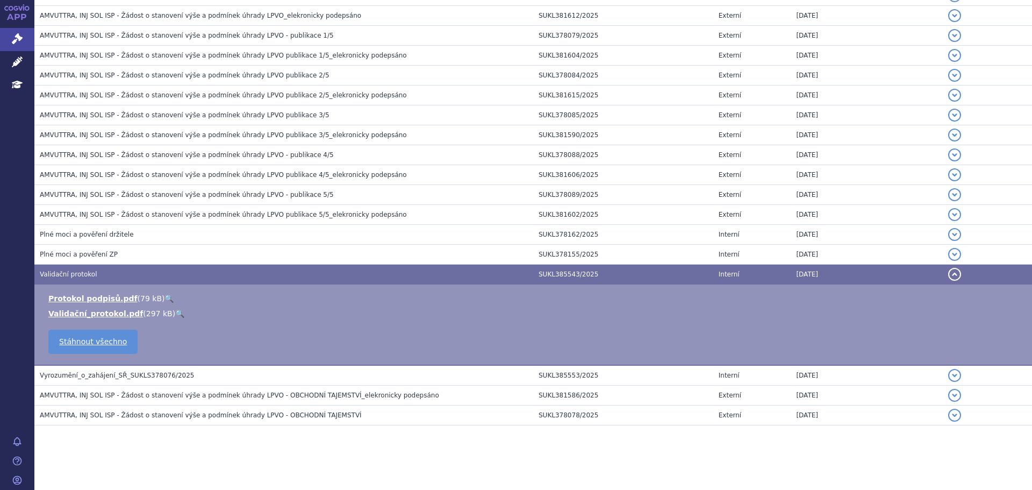
scroll to position [181, 0]
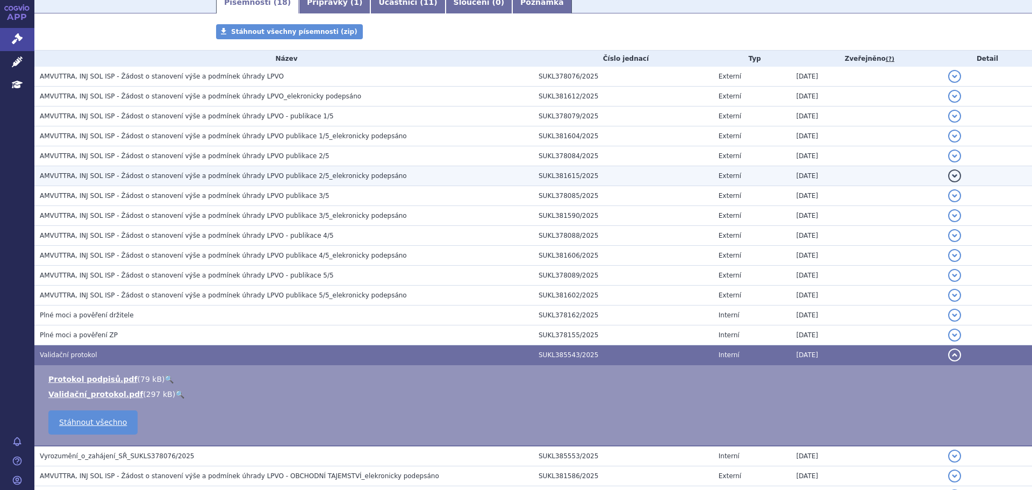
click at [943, 167] on td "detail" at bounding box center [987, 176] width 89 height 20
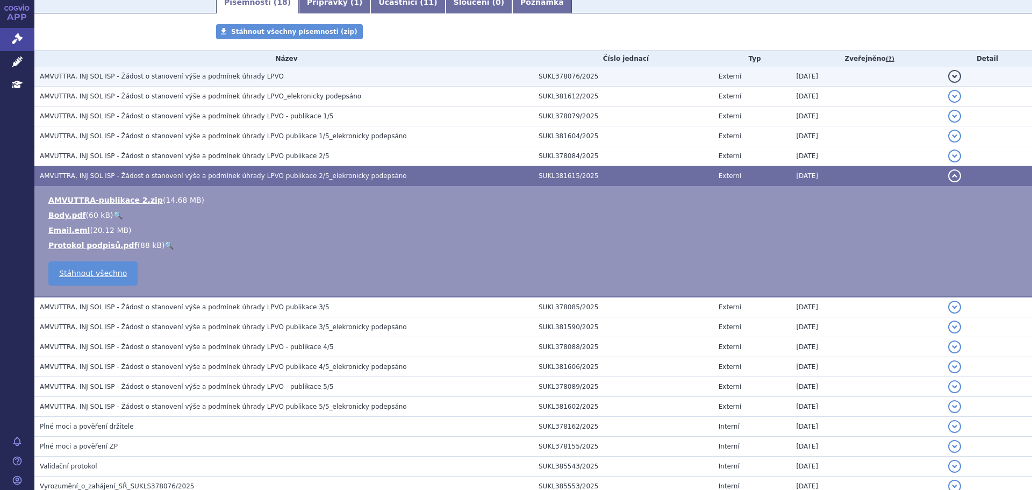
click at [257, 75] on h3 "AMVUTTRA, INJ SOL ISP - Žádost o stanovení výše a podmínek úhrady LPVO" at bounding box center [286, 76] width 493 height 11
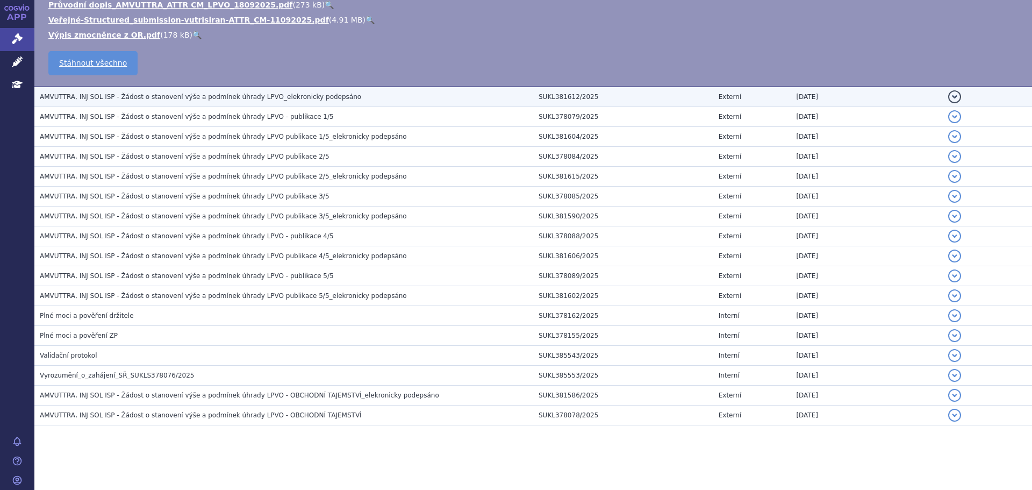
click at [257, 99] on span "AMVUTTRA, INJ SOL ISP - Žádost o stanovení výše a podmínek úhrady LPVO_elekroni…" at bounding box center [200, 97] width 321 height 8
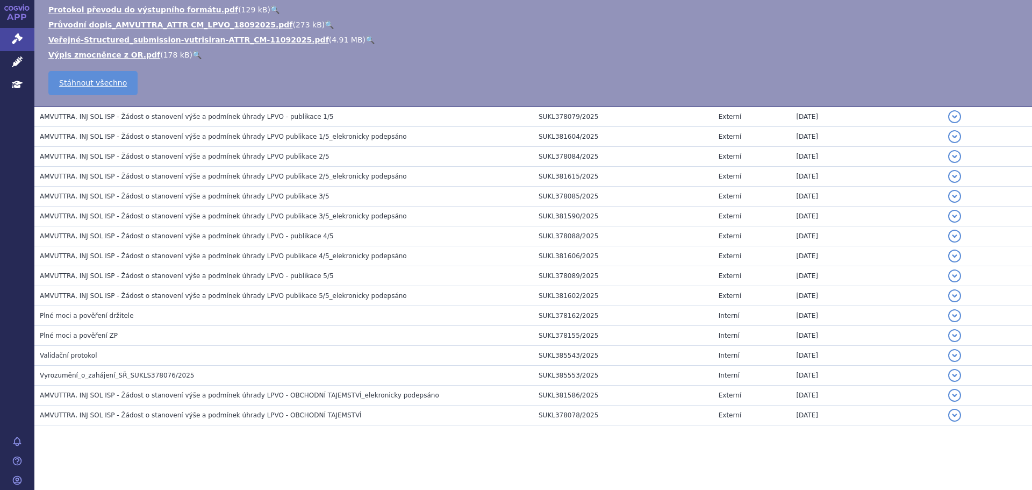
scroll to position [181, 0]
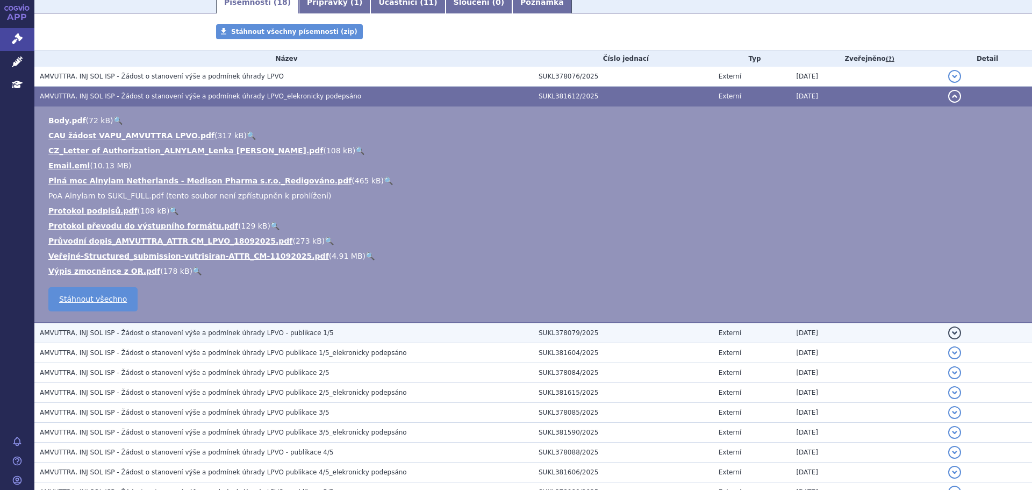
click at [258, 336] on span "AMVUTTRA, INJ SOL ISP - Žádost o stanovení výše a podmínek úhrady LPVO - publik…" at bounding box center [187, 333] width 294 height 8
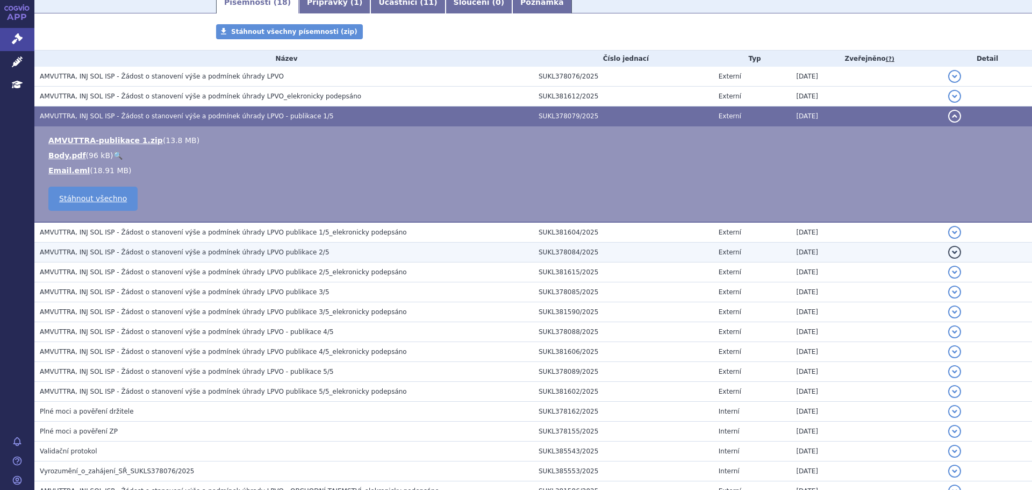
click at [265, 245] on td "AMVUTTRA, INJ SOL ISP - Žádost o stanovení výše a podmínek úhrady LPVO publikac…" at bounding box center [283, 252] width 499 height 20
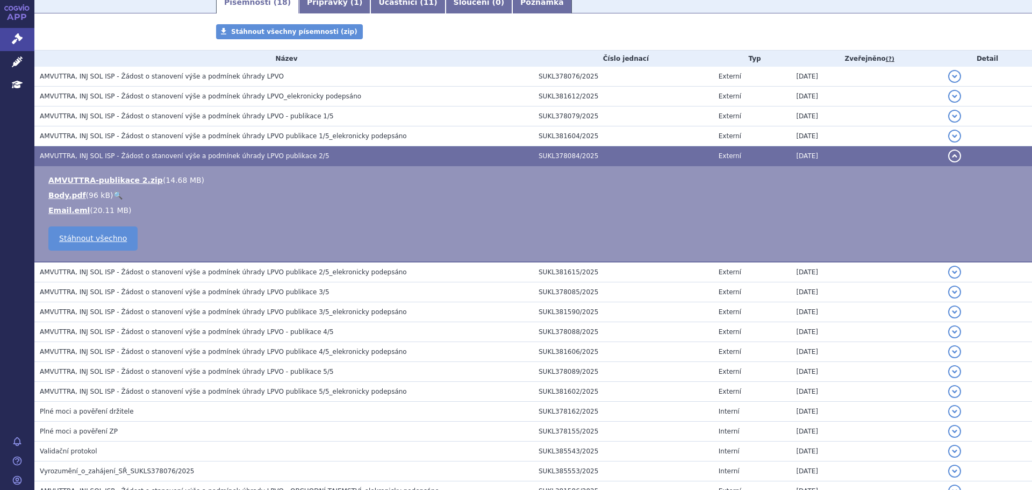
click at [265, 245] on td "AMVUTTRA-publikace 2.zip ( 14.68 MB ) Body.pdf ( 96 kB ) 🔍 Email.eml 20.11 MB" at bounding box center [532, 214] width 997 height 96
click at [242, 149] on td "AMVUTTRA, INJ SOL ISP - Žádost o stanovení výše a podmínek úhrady LPVO publikac…" at bounding box center [283, 156] width 499 height 20
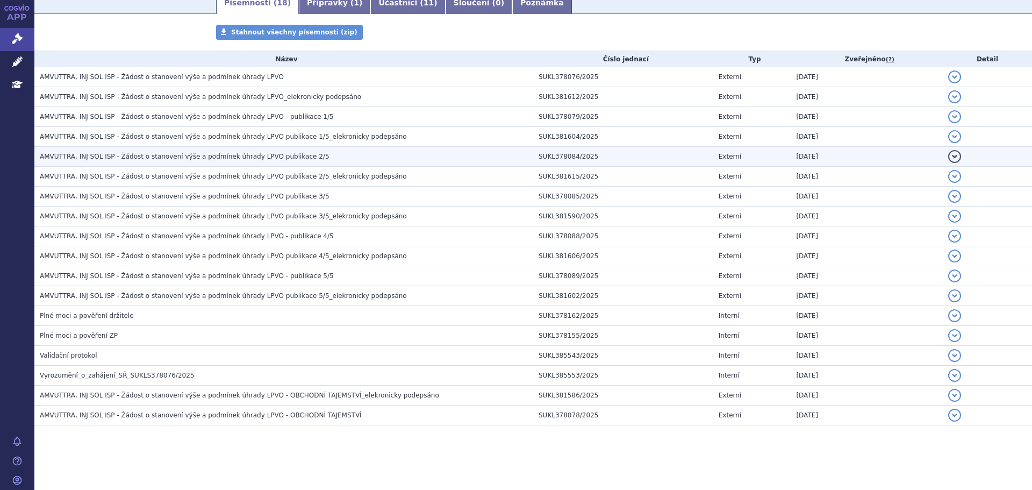
click at [242, 149] on td "AMVUTTRA, INJ SOL ISP - Žádost o stanovení výše a podmínek úhrady LPVO publikac…" at bounding box center [283, 157] width 499 height 20
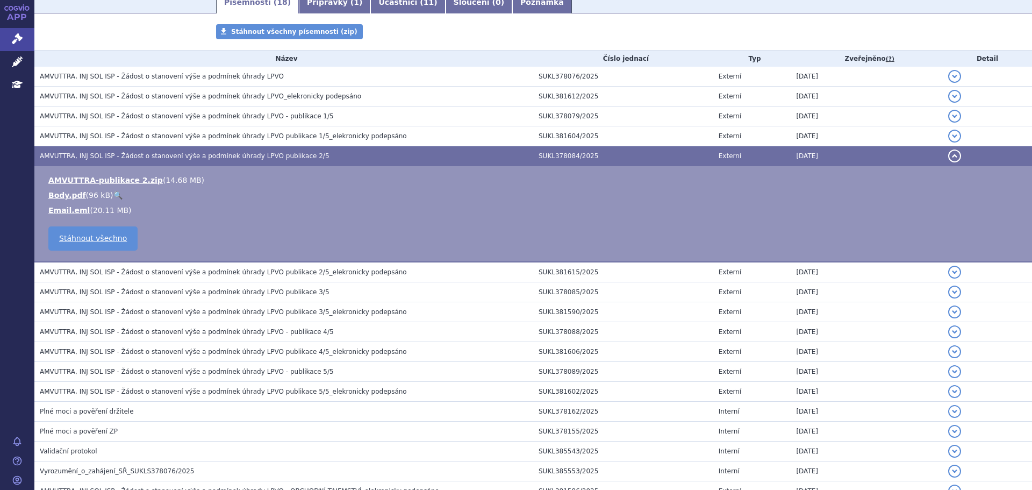
click at [242, 149] on td "AMVUTTRA, INJ SOL ISP - Žádost o stanovení výše a podmínek úhrady LPVO publikac…" at bounding box center [283, 156] width 499 height 20
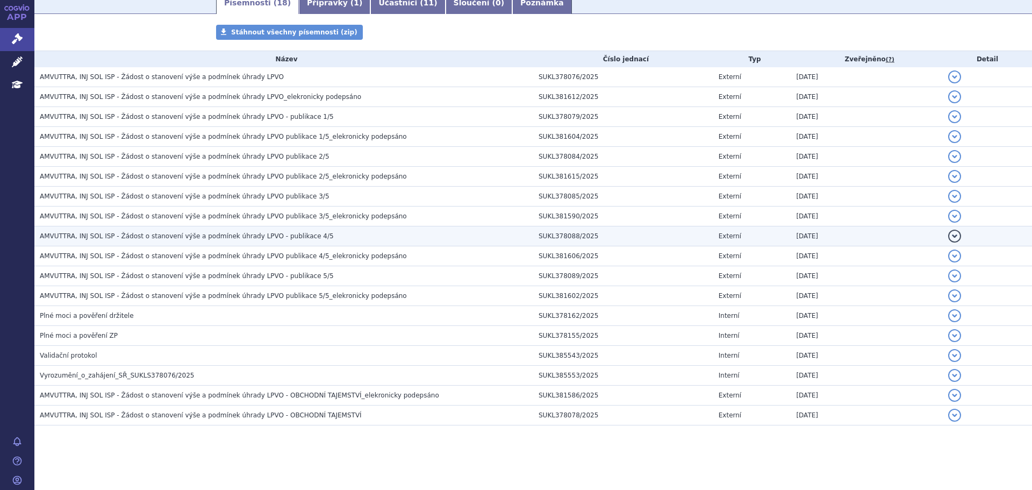
click at [277, 233] on span "AMVUTTRA, INJ SOL ISP - Žádost o stanovení výše a podmínek úhrady LPVO - publik…" at bounding box center [187, 236] width 294 height 8
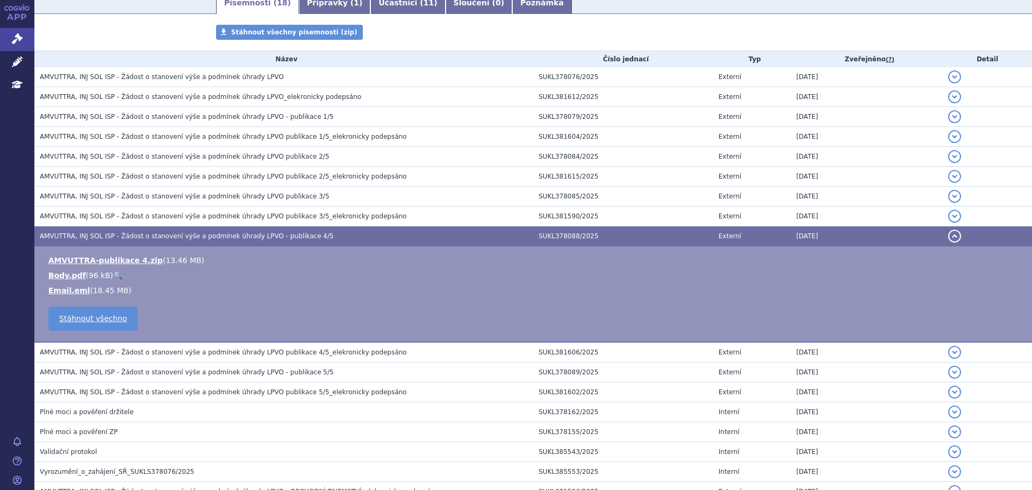
scroll to position [181, 0]
click at [113, 274] on link "🔍" at bounding box center [117, 274] width 9 height 9
click at [131, 264] on link "AMVUTTRA-publikace 4.zip" at bounding box center [105, 259] width 114 height 9
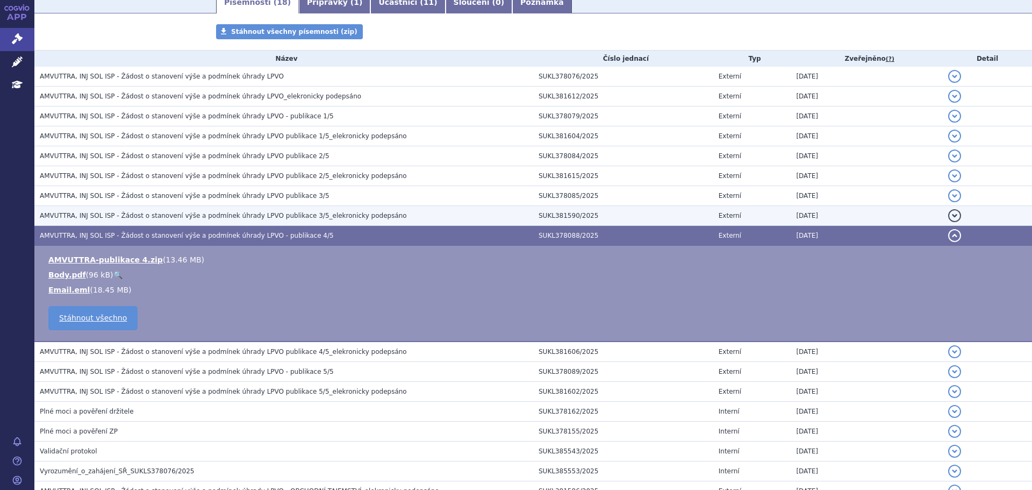
click at [290, 208] on td "AMVUTTRA, INJ SOL ISP - Žádost o stanovení výše a podmínek úhrady LPVO publikac…" at bounding box center [283, 216] width 499 height 20
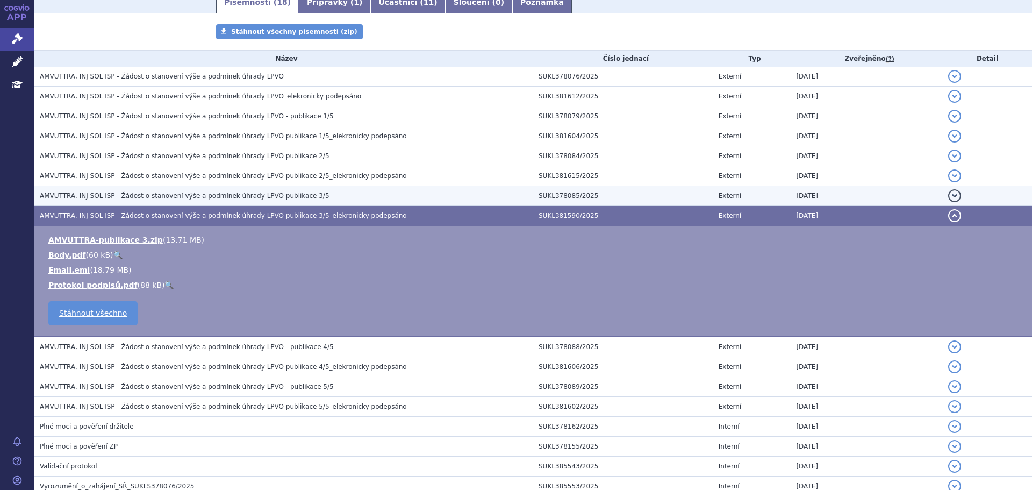
click at [267, 192] on span "AMVUTTRA, INJ SOL ISP - Žádost o stanovení výše a podmínek úhrady LPVO publikac…" at bounding box center [185, 196] width 290 height 8
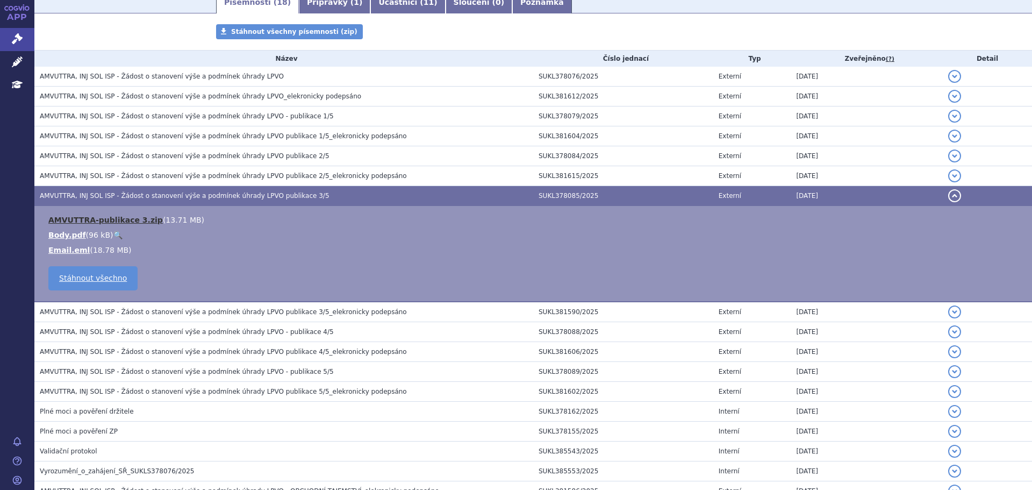
click at [103, 222] on link "AMVUTTRA-publikace 3.zip" at bounding box center [105, 219] width 114 height 9
click at [170, 248] on li "Email.eml ( 18.78 MB )" at bounding box center [534, 250] width 973 height 11
click at [168, 248] on li "Email.eml ( 18.78 MB )" at bounding box center [534, 250] width 973 height 11
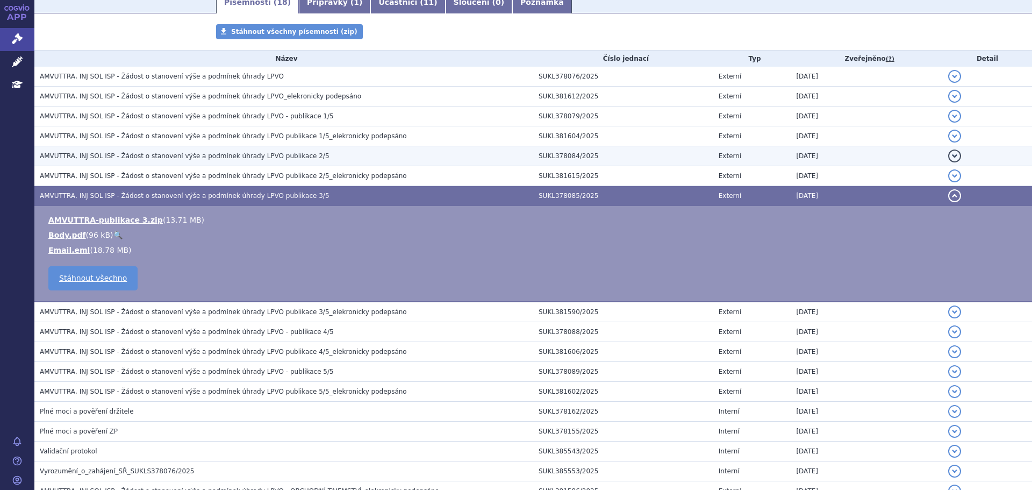
click at [237, 156] on span "AMVUTTRA, INJ SOL ISP - Žádost o stanovení výše a podmínek úhrady LPVO publikac…" at bounding box center [185, 156] width 290 height 8
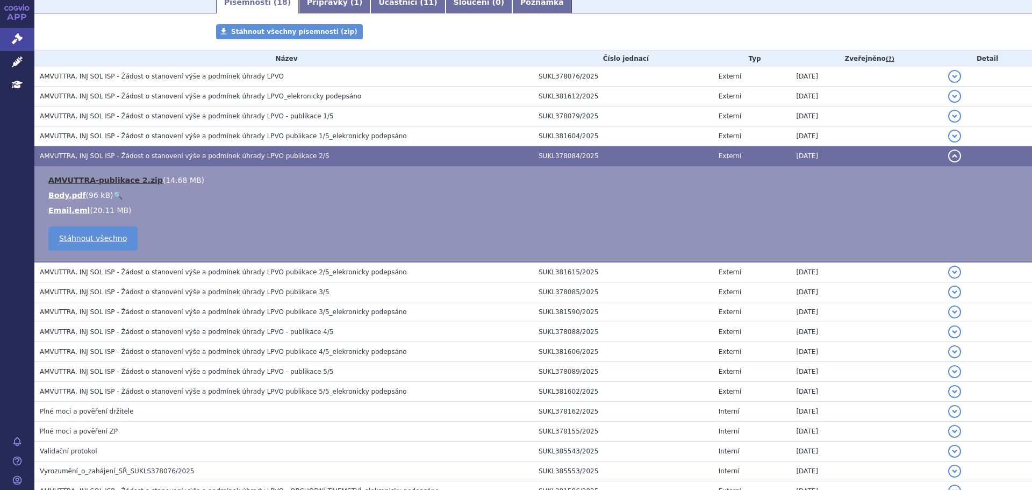
click at [135, 176] on link "AMVUTTRA-publikace 2.zip" at bounding box center [105, 180] width 114 height 9
click at [131, 151] on h3 "AMVUTTRA, INJ SOL ISP - Žádost o stanovení výše a podmínek úhrady LPVO publikac…" at bounding box center [286, 155] width 493 height 11
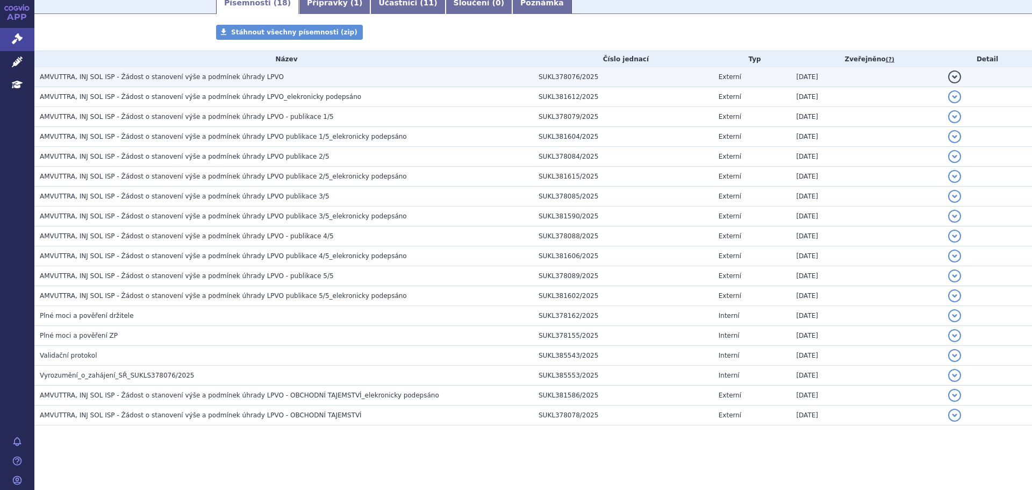
click at [176, 84] on td "AMVUTTRA, INJ SOL ISP - Žádost o stanovení výše a podmínek úhrady LPVO" at bounding box center [283, 77] width 499 height 20
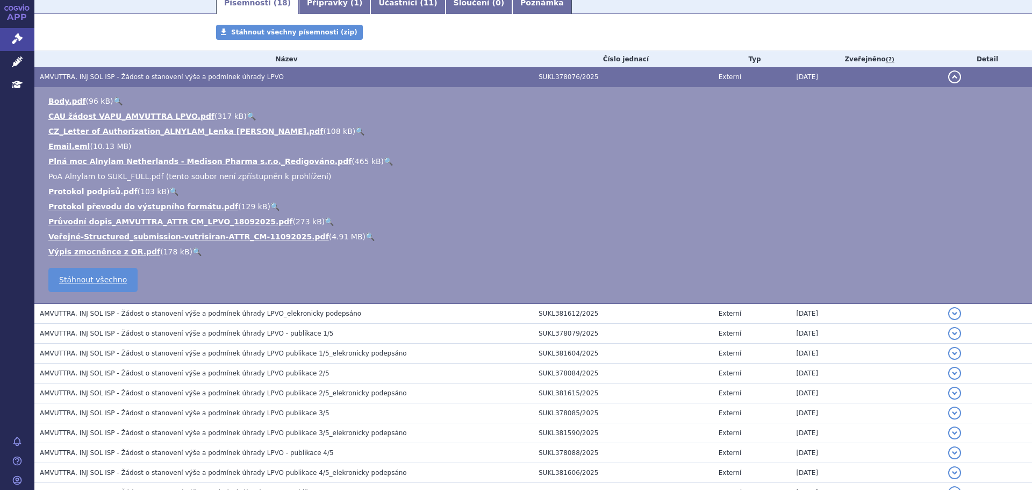
scroll to position [181, 0]
click at [270, 204] on link "🔍" at bounding box center [274, 206] width 9 height 9
click at [288, 220] on li "Průvodní dopis_AMVUTTRA_ATTR CM_LPVO_18092025.pdf ( 273 kB ) 🔍" at bounding box center [534, 220] width 973 height 11
click at [325, 222] on link "🔍" at bounding box center [329, 221] width 9 height 9
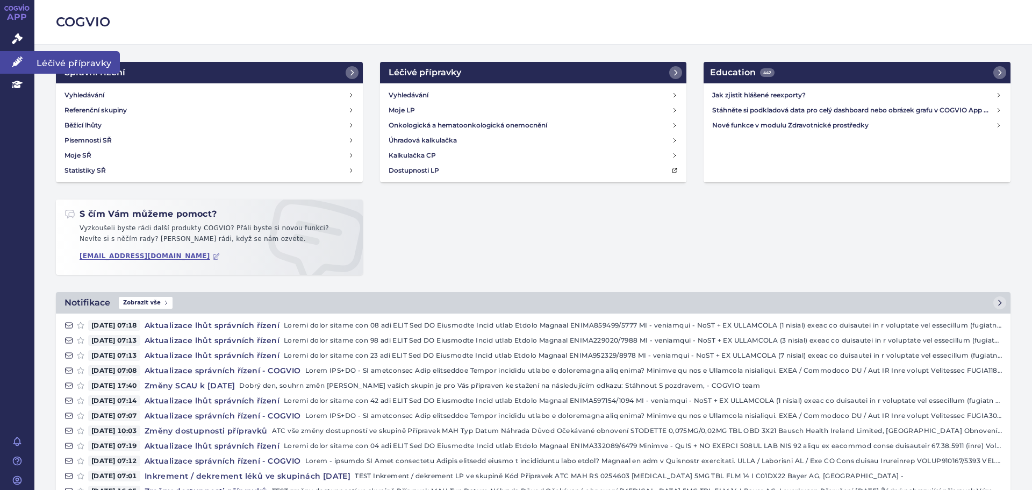
click at [14, 51] on link "Léčivé přípravky" at bounding box center [17, 62] width 34 height 23
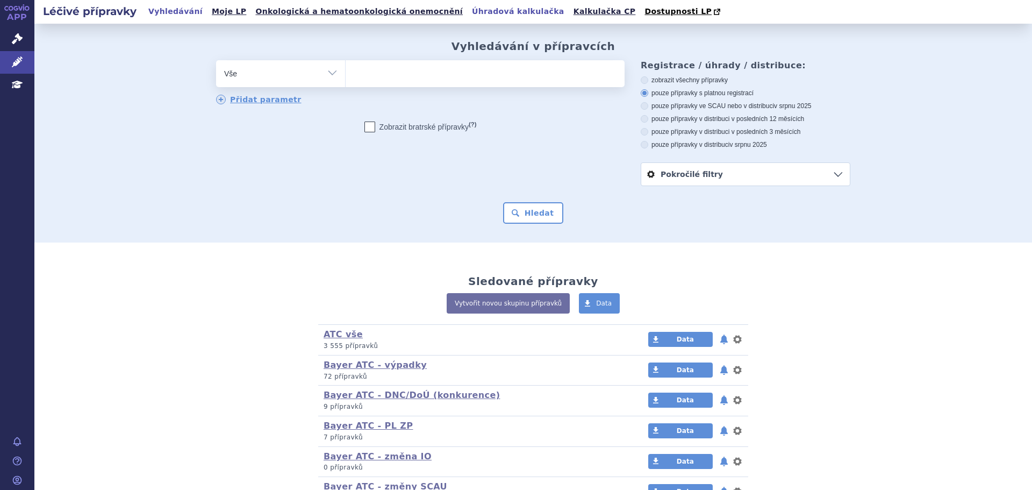
click at [472, 12] on link "Úhradová kalkulačka" at bounding box center [518, 11] width 99 height 15
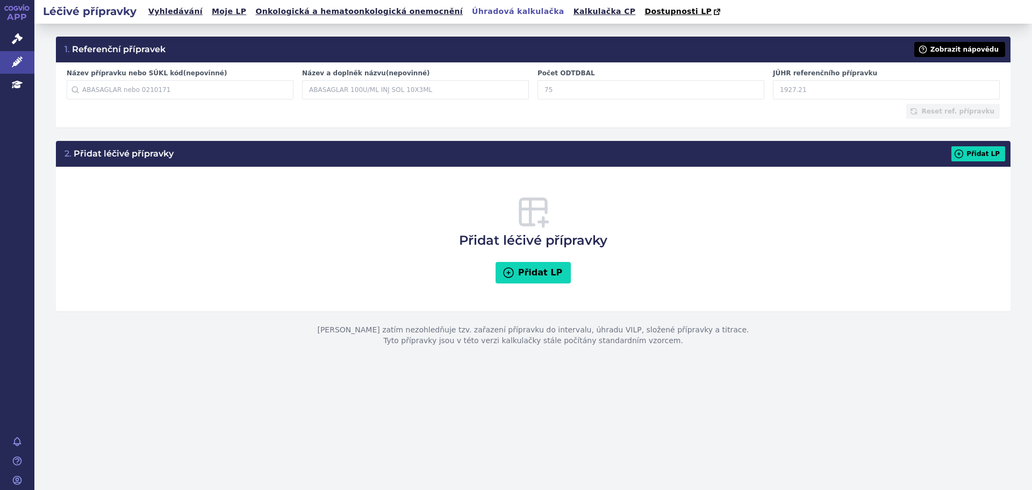
click at [944, 47] on button "Zobrazit nápovědu" at bounding box center [959, 49] width 91 height 15
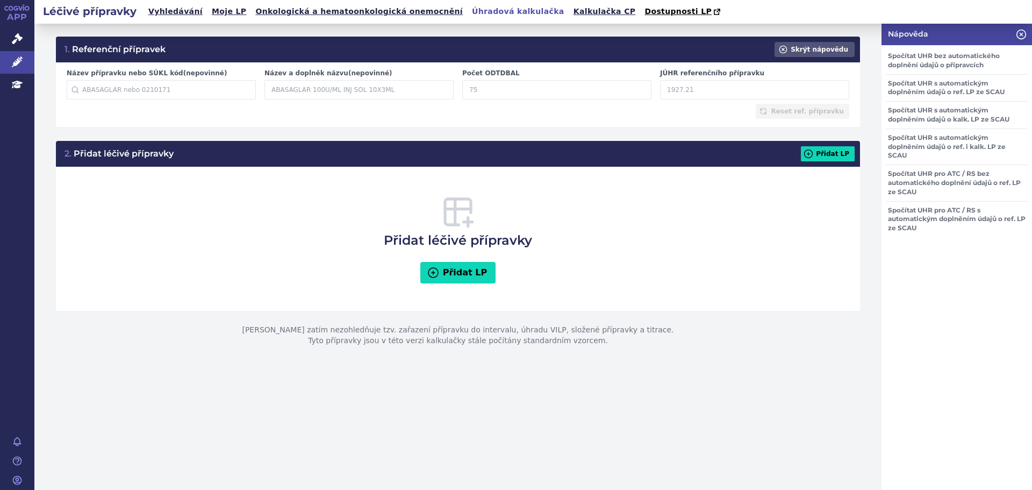
click at [645, 228] on div "Přidat léčivé přípravky Přidat LP" at bounding box center [458, 239] width 782 height 124
click at [467, 270] on button "Přidat LP" at bounding box center [458, 272] width 76 height 21
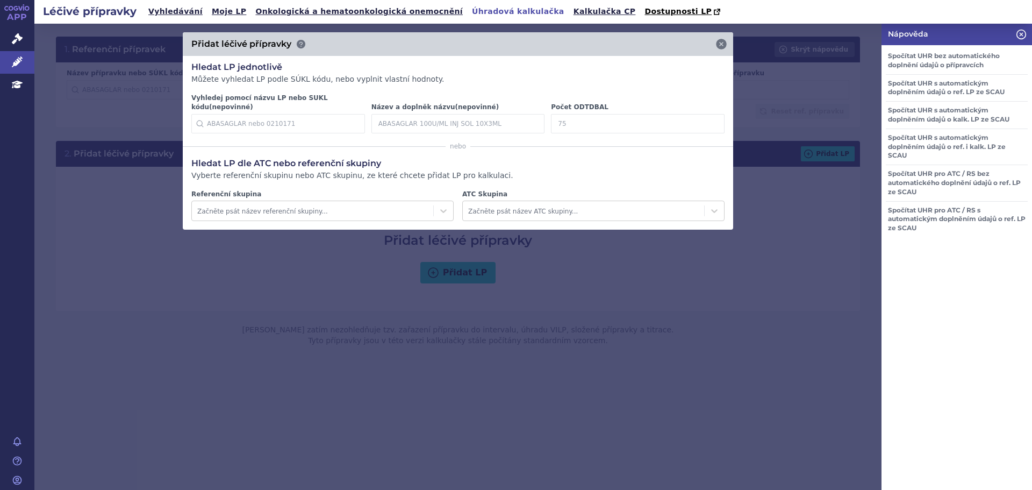
click at [296, 117] on input "Vyhledej pomocí názvu LP nebo SUKL kódu (nepovinné)" at bounding box center [278, 123] width 174 height 19
type input "A"
type input "Tafa"
click at [728, 42] on div "Přidat léčivé přípravky" at bounding box center [458, 44] width 550 height 24
click at [723, 44] on icon at bounding box center [721, 44] width 11 height 11
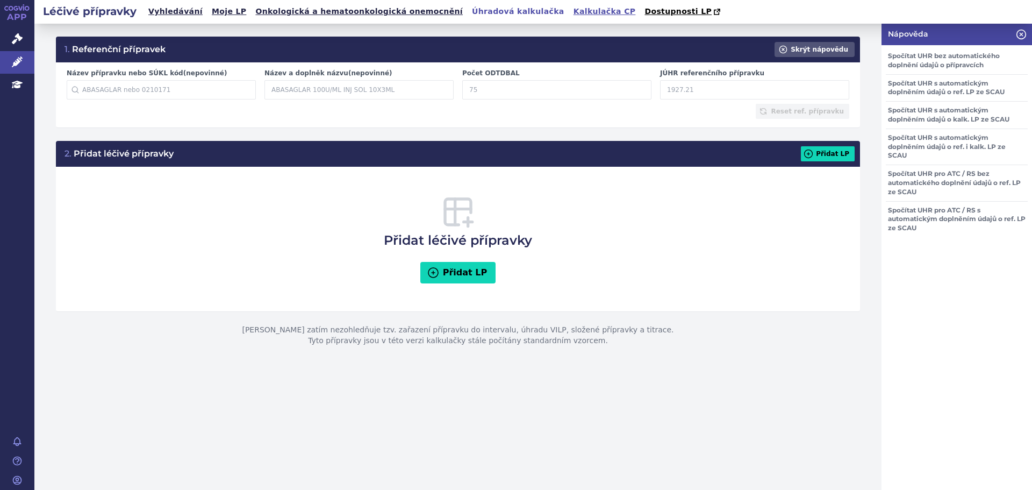
click at [570, 13] on link "Kalkulačka CP" at bounding box center [604, 11] width 69 height 15
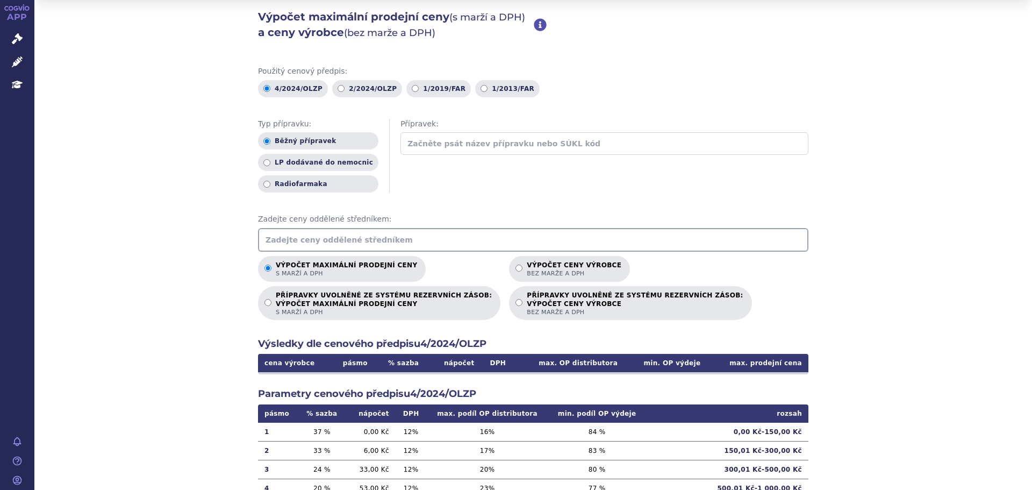
scroll to position [32, 0]
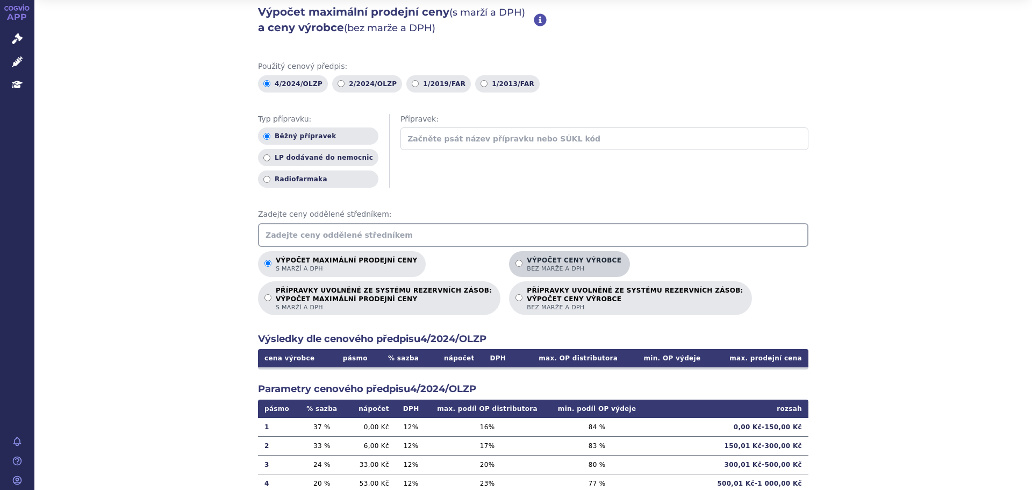
click at [527, 268] on span "bez marže a DPH" at bounding box center [574, 268] width 95 height 8
click at [515, 267] on input "Výpočet ceny výrobce bez marže a DPH" at bounding box center [518, 263] width 7 height 7
radio input "true"
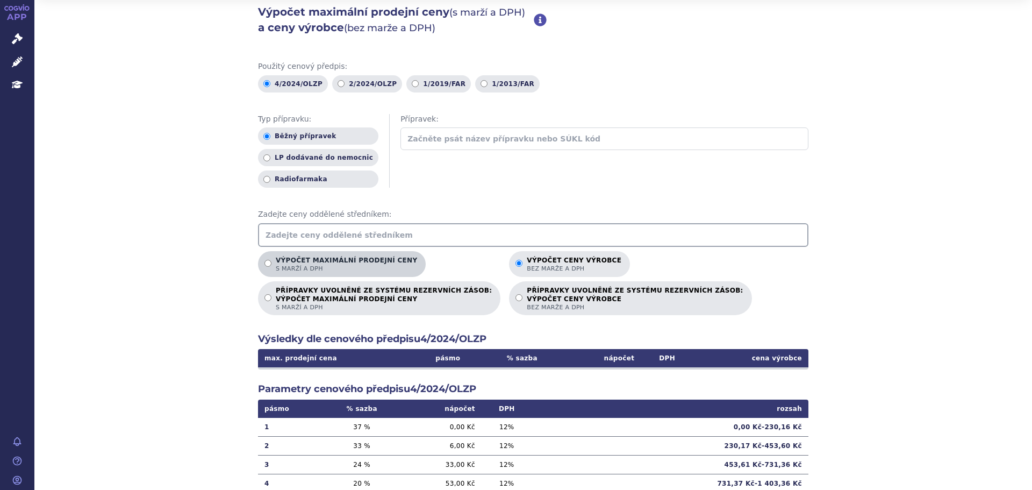
click at [343, 264] on p "Výpočet maximální prodejní ceny s marží a DPH" at bounding box center [346, 264] width 141 height 16
click at [271, 264] on input "Výpočet maximální prodejní ceny s marží a DPH" at bounding box center [267, 263] width 7 height 7
radio input "true"
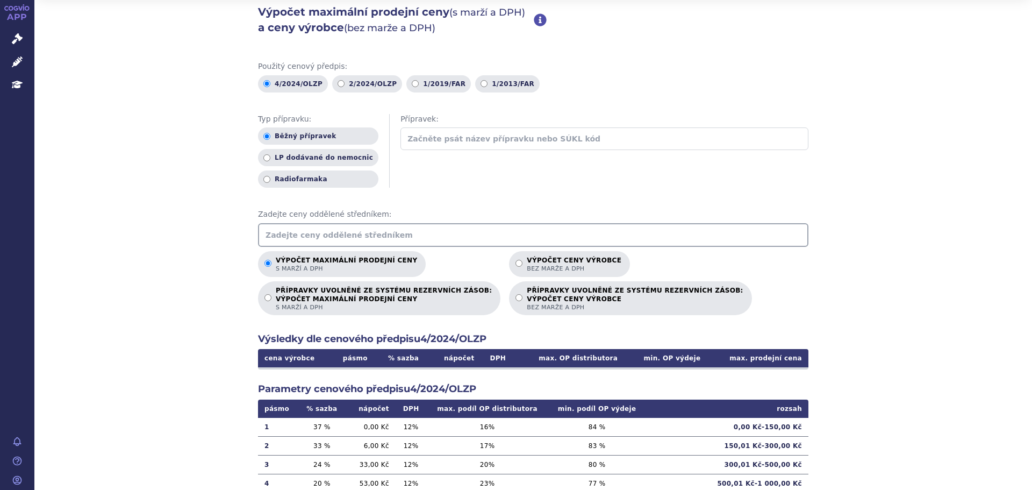
click at [349, 226] on input "text" at bounding box center [533, 235] width 550 height 24
click at [346, 231] on input "text" at bounding box center [533, 235] width 550 height 24
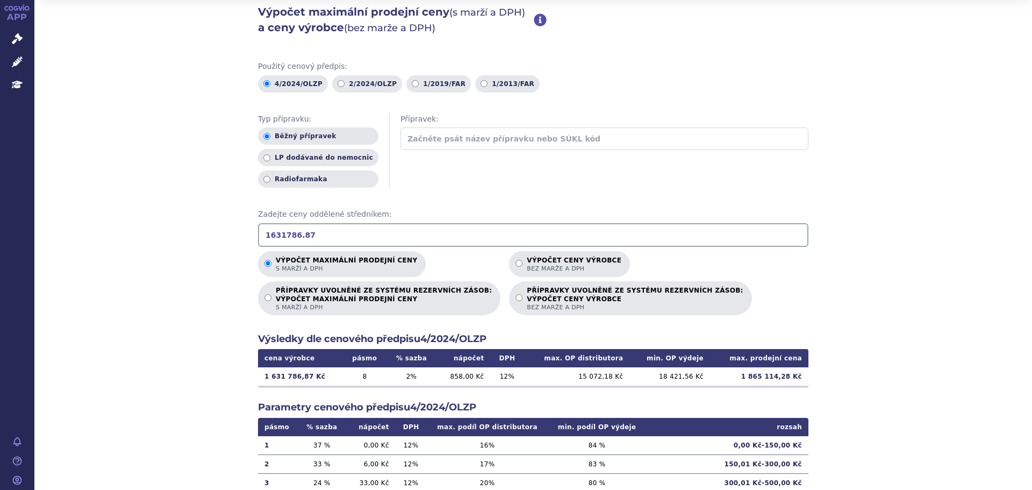
type input "1631786.87"
click at [418, 138] on input "text" at bounding box center [604, 138] width 408 height 23
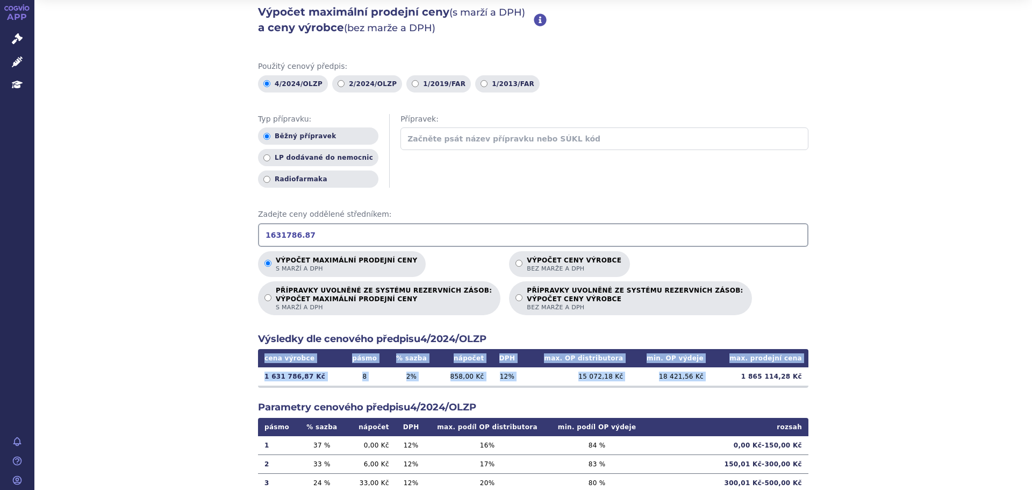
drag, startPoint x: 741, startPoint y: 377, endPoint x: 805, endPoint y: 376, distance: 64.0
click at [805, 376] on div "Výpočet maximální prodejní ceny (s marží a DPH) a ceny výrobce (bez marže a DPH…" at bounding box center [532, 304] width 997 height 627
copy table "cena výrobce pásmo % sazba nápočet DPH max. OP distributora min. OP výdeje max.…"
